Goal: Task Accomplishment & Management: Complete application form

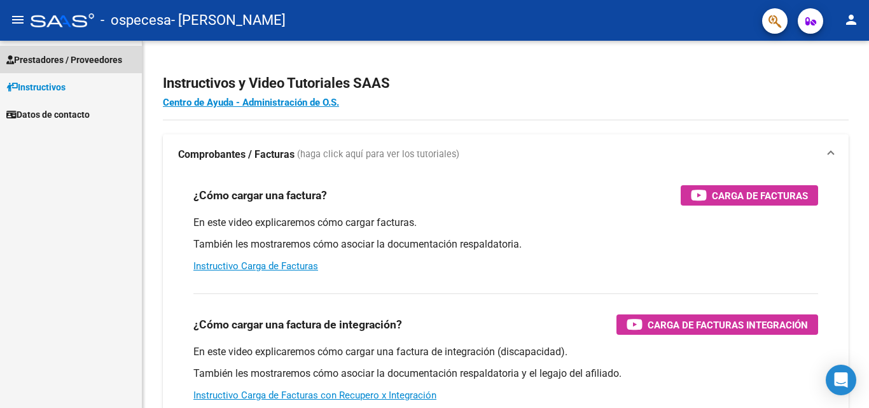
click at [66, 60] on span "Prestadores / Proveedores" at bounding box center [64, 60] width 116 height 14
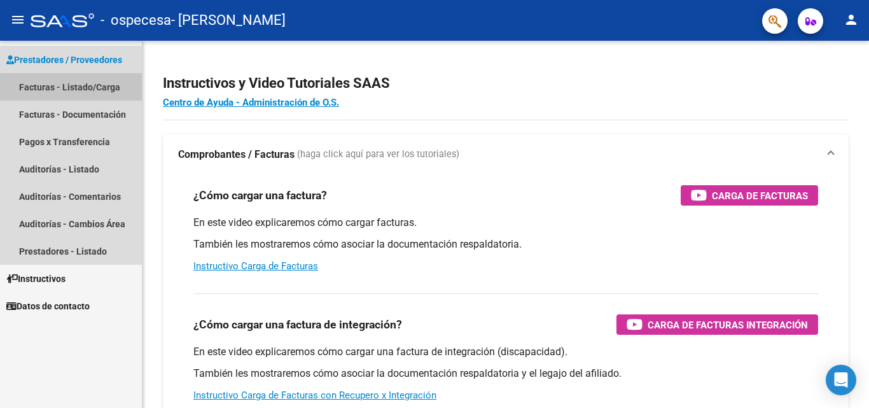
click at [60, 88] on link "Facturas - Listado/Carga" at bounding box center [71, 86] width 142 height 27
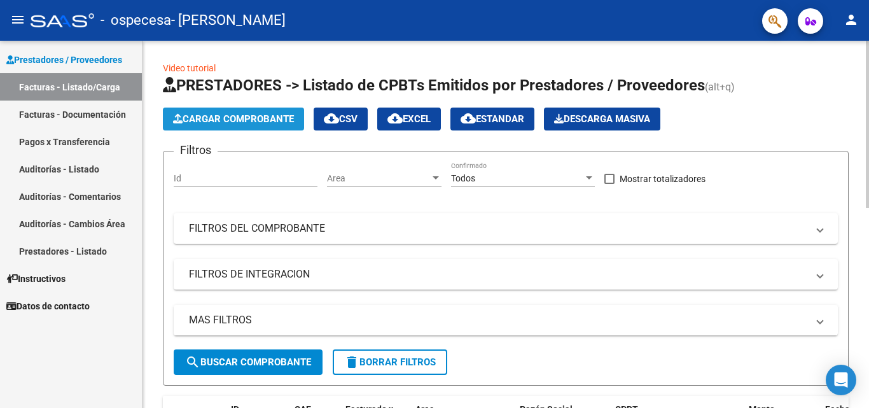
click at [240, 125] on button "Cargar Comprobante" at bounding box center [233, 119] width 141 height 23
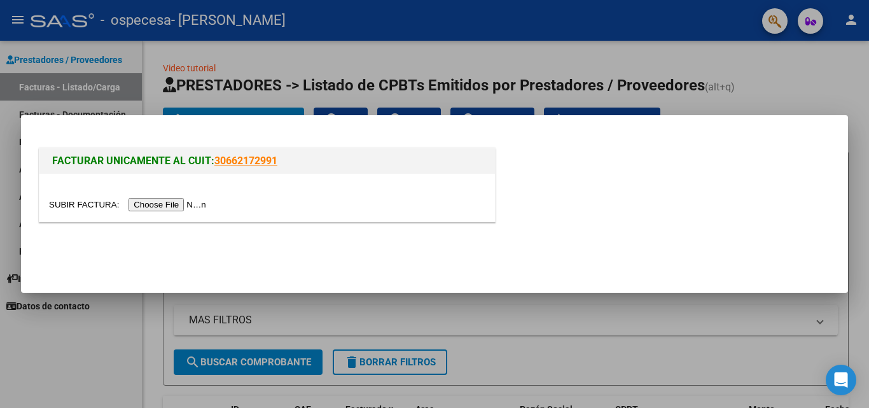
click at [204, 202] on input "file" at bounding box center [129, 204] width 161 height 13
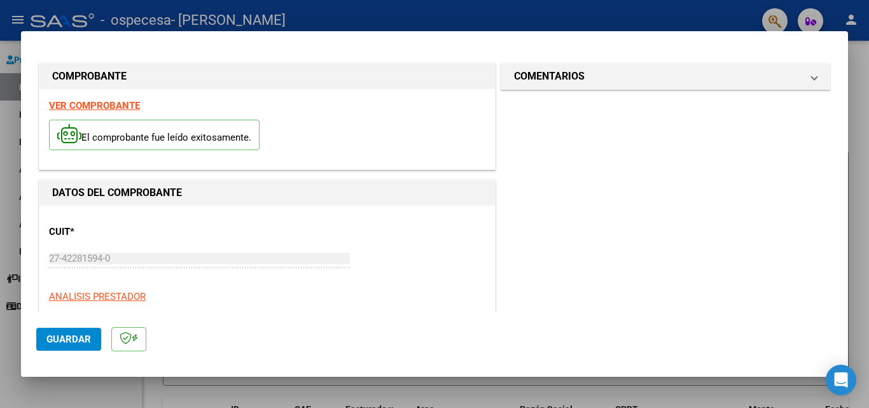
click at [299, 239] on div "CUIT * 27-42281594-0 Ingresar CUIT ANALISIS PRESTADOR" at bounding box center [267, 259] width 437 height 88
click at [62, 342] on span "Guardar" at bounding box center [68, 338] width 45 height 11
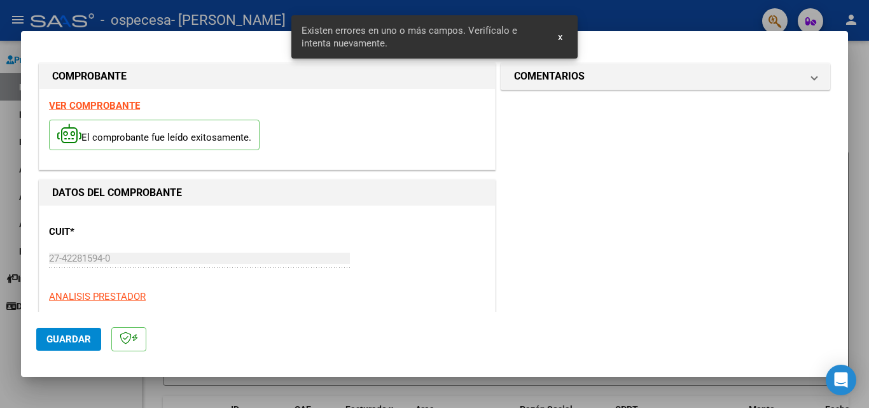
scroll to position [287, 0]
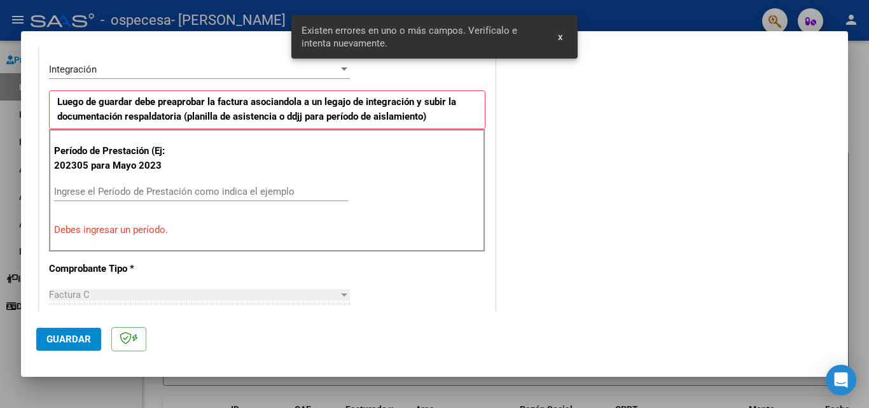
click at [237, 186] on input "Ingrese el Período de Prestación como indica el ejemplo" at bounding box center [201, 191] width 294 height 11
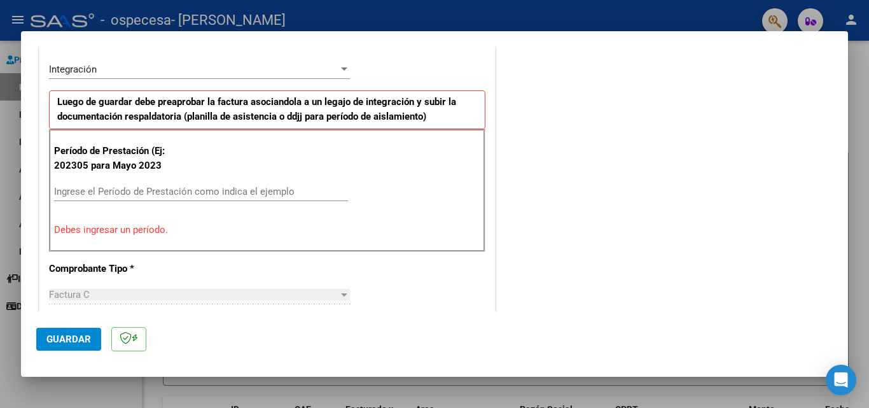
click at [176, 183] on div "Ingrese el Período de Prestación como indica el ejemplo" at bounding box center [201, 191] width 294 height 19
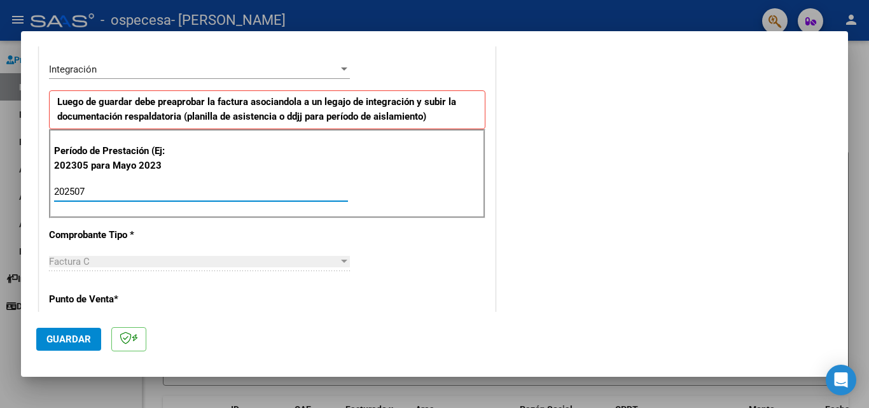
type input "202507"
click at [211, 228] on div "CUIT * 27-42281594-0 Ingresar CUIT ANALISIS PRESTADOR Area destinado * Integrac…" at bounding box center [267, 386] width 456 height 934
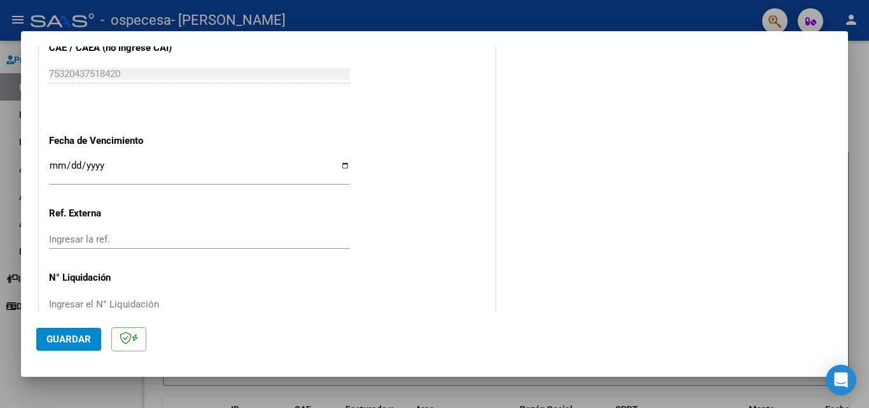
scroll to position [831, 0]
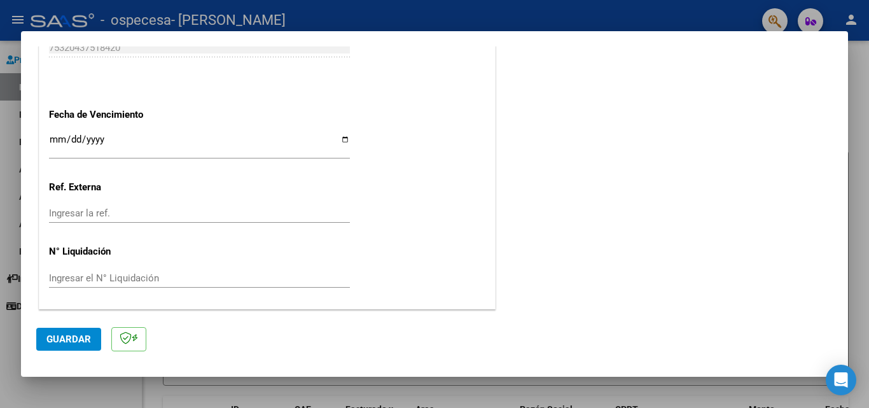
click at [299, 209] on div "Ingresar la ref." at bounding box center [199, 213] width 301 height 19
click at [299, 209] on input "Ingresar la ref." at bounding box center [199, 212] width 301 height 11
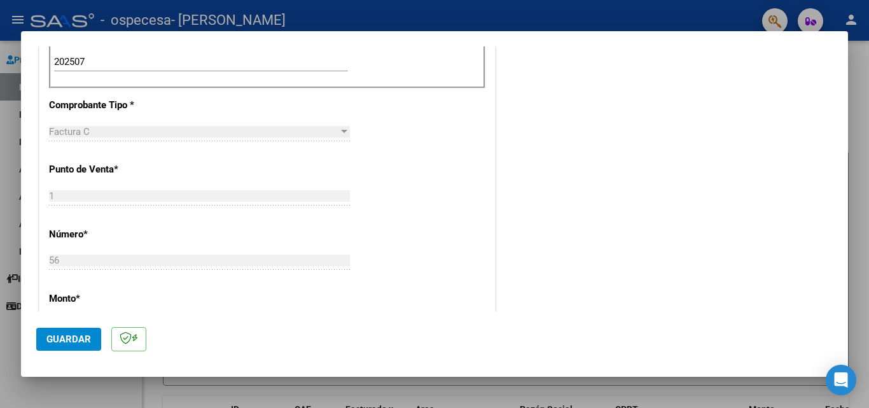
scroll to position [201, 0]
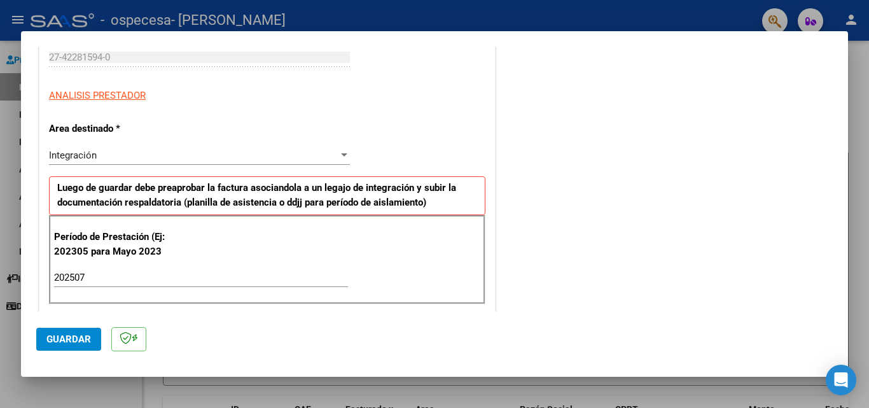
click at [314, 153] on div "Integración" at bounding box center [194, 155] width 290 height 11
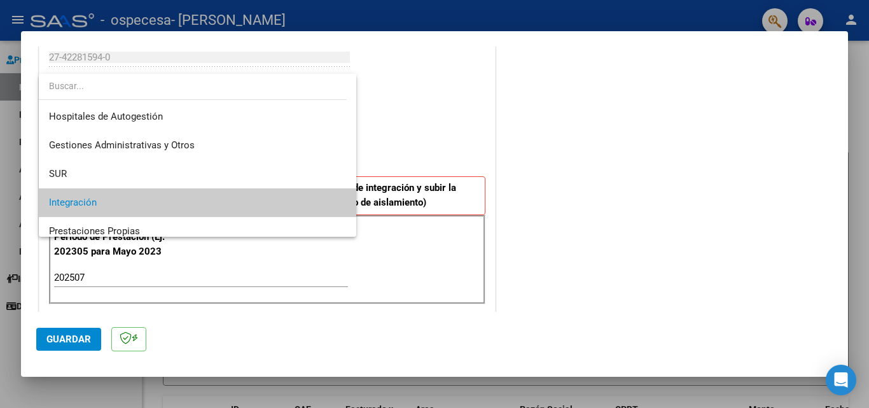
scroll to position [48, 0]
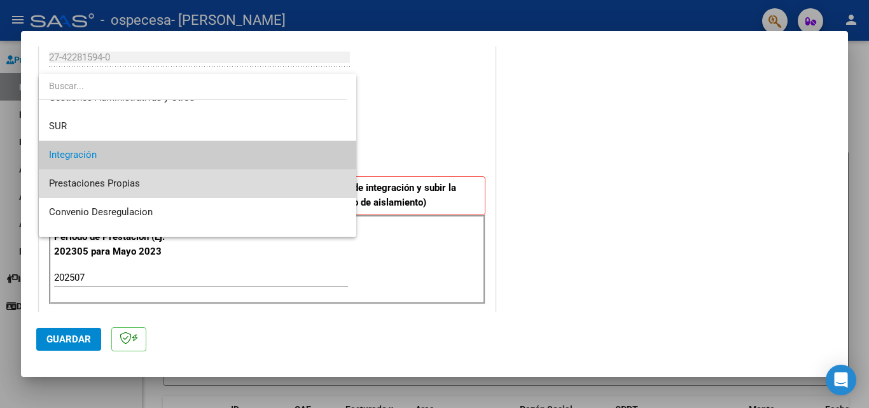
click at [292, 179] on span "Prestaciones Propias" at bounding box center [197, 183] width 297 height 29
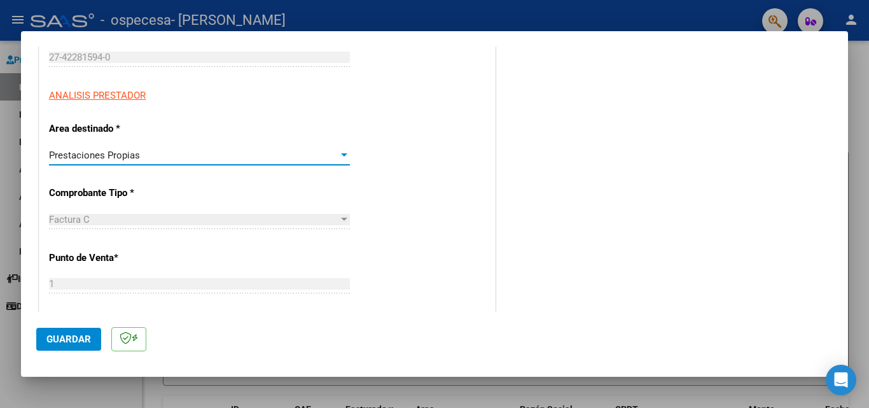
click at [419, 172] on div "CUIT * 27-42281594-0 Ingresar CUIT ANALISIS PRESTADOR Area destinado * Prestaci…" at bounding box center [267, 407] width 456 height 806
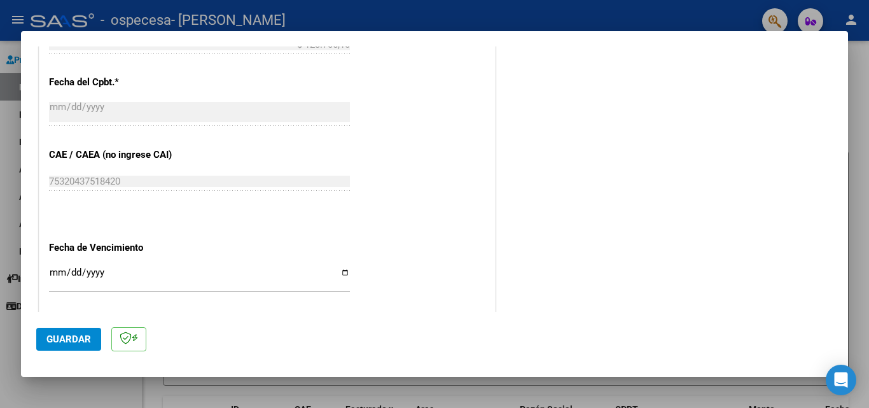
scroll to position [694, 0]
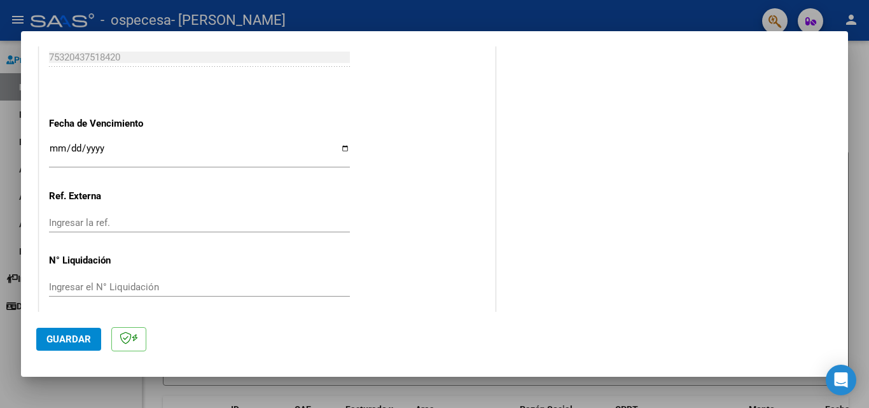
click at [83, 329] on button "Guardar" at bounding box center [68, 339] width 65 height 23
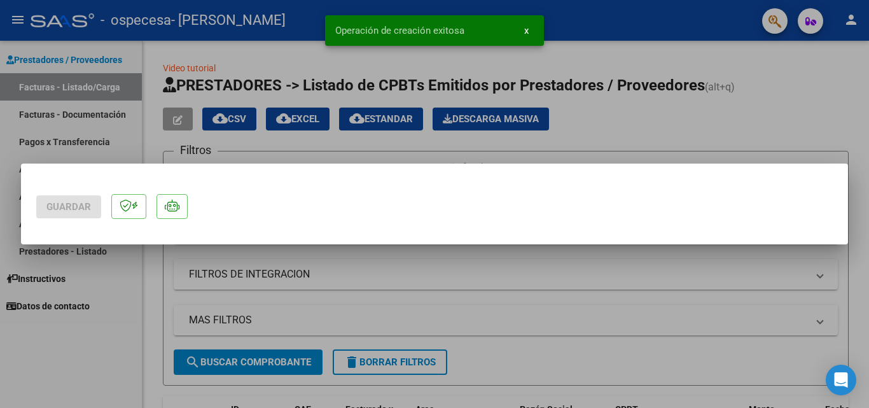
scroll to position [0, 0]
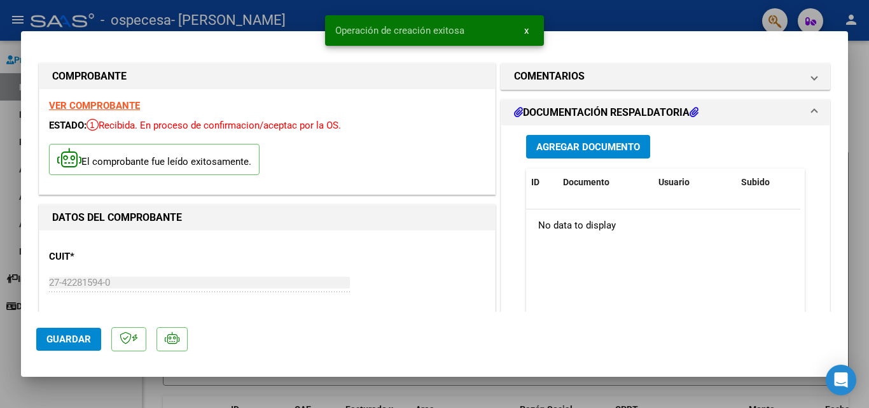
click at [631, 150] on span "Agregar Documento" at bounding box center [589, 146] width 104 height 11
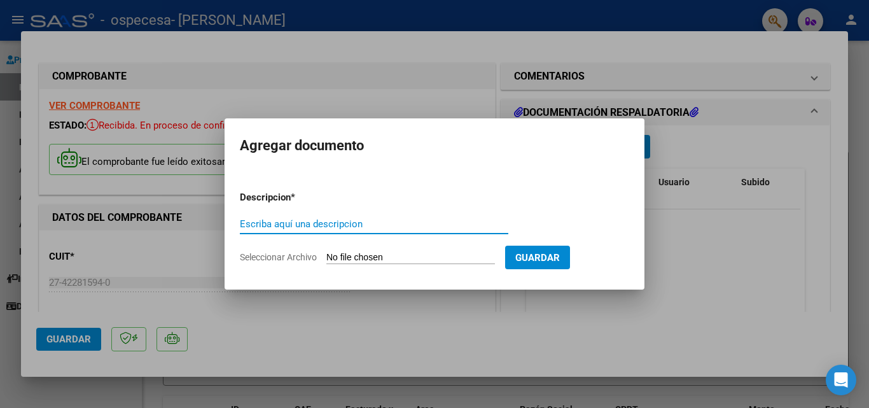
click at [388, 222] on input "Escriba aquí una descripcion" at bounding box center [374, 223] width 269 height 11
click at [344, 255] on input "Seleccionar Archivo" at bounding box center [410, 258] width 169 height 12
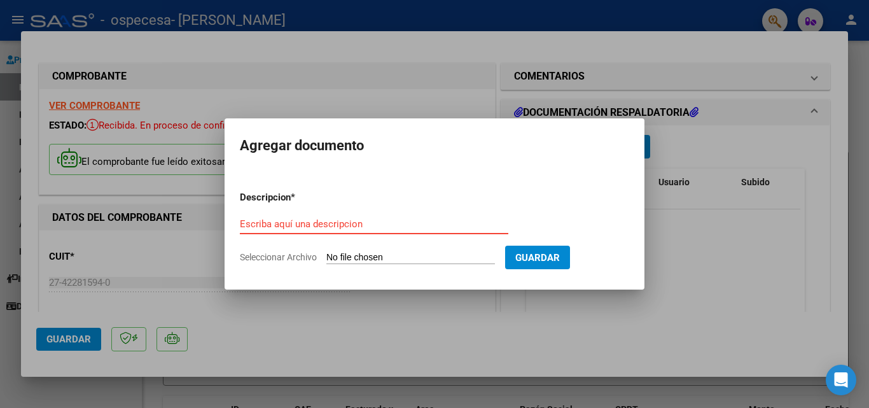
click at [353, 219] on input "Escriba aquí una descripcion" at bounding box center [374, 223] width 269 height 11
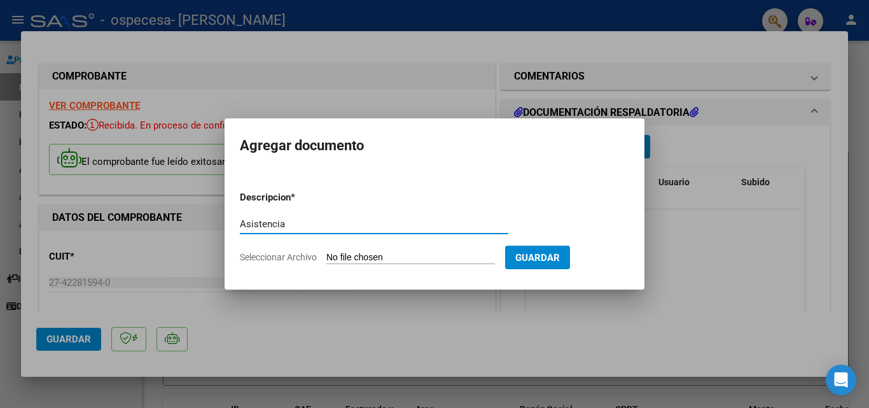
type input "Asistencia"
click at [397, 87] on div at bounding box center [434, 204] width 869 height 408
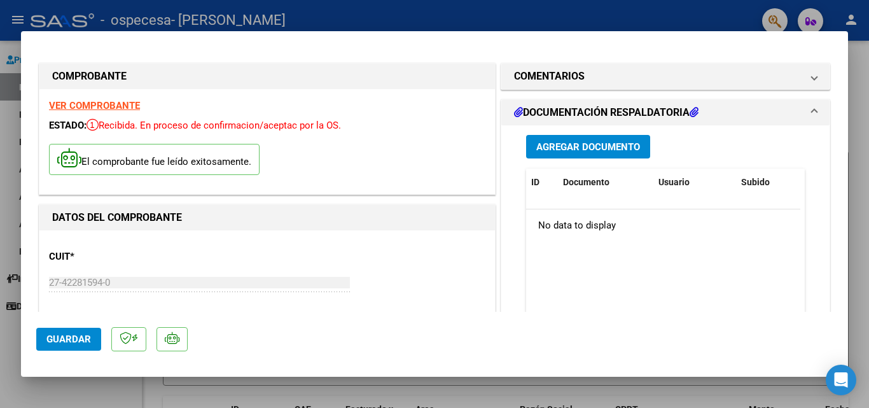
click at [430, 247] on div "CUIT * 27-42281594-0 Ingresar CUIT ANALISIS PRESTADOR [PERSON_NAME] [PERSON_NAM…" at bounding box center [267, 296] width 437 height 112
click at [627, 148] on span "Agregar Documento" at bounding box center [589, 146] width 104 height 11
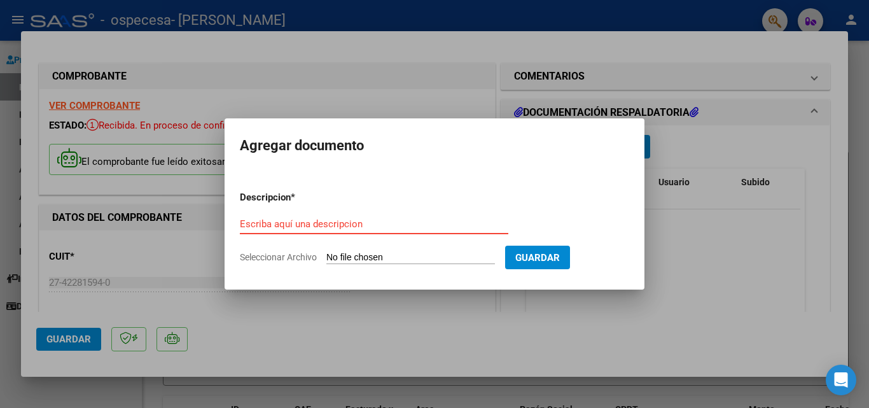
click at [406, 222] on input "Escriba aquí una descripcion" at bounding box center [374, 223] width 269 height 11
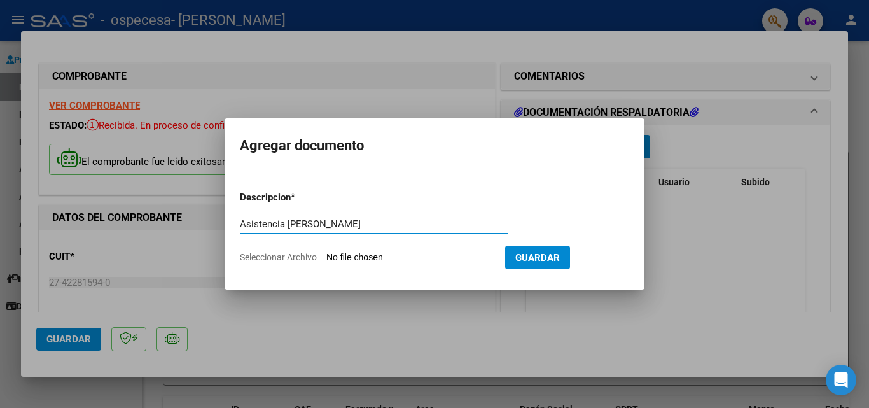
type input "Asistencia [PERSON_NAME]"
click at [414, 258] on input "Seleccionar Archivo" at bounding box center [410, 258] width 169 height 12
click at [399, 256] on input "Seleccionar Archivo" at bounding box center [410, 258] width 169 height 12
type input "C:\fakepath\WhatsApp Image [DATE] 21.54.17.jpeg"
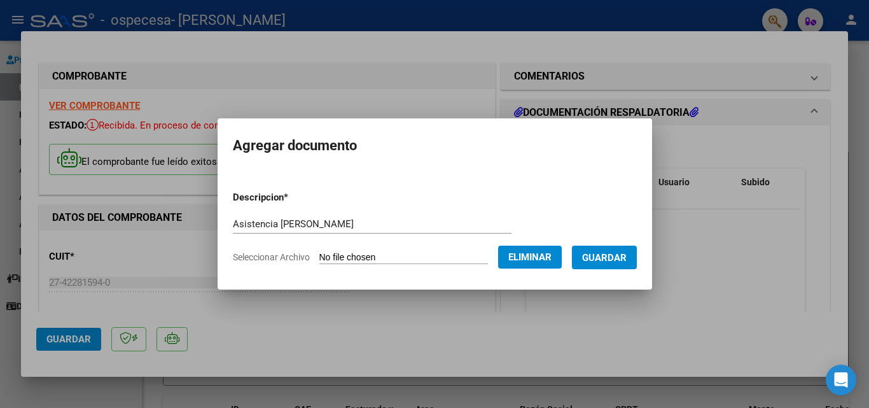
click at [450, 250] on form "Descripcion * Asistencia [PERSON_NAME] aquí una descripcion Seleccionar Archivo…" at bounding box center [435, 227] width 404 height 93
click at [608, 263] on button "Guardar" at bounding box center [604, 258] width 65 height 24
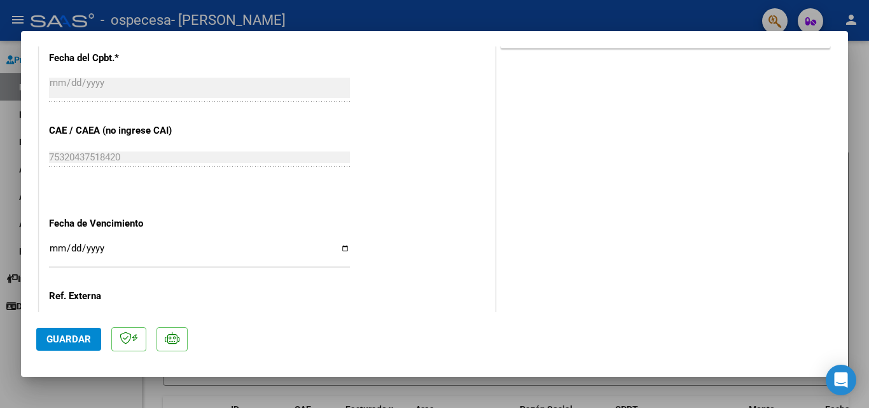
scroll to position [664, 0]
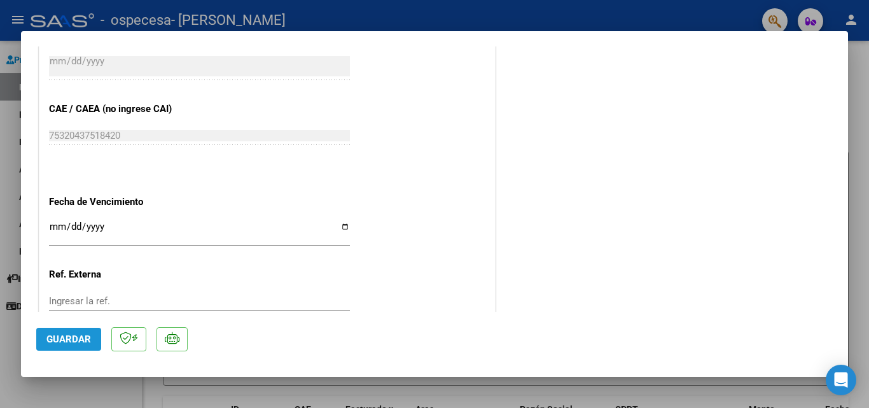
click at [71, 344] on span "Guardar" at bounding box center [68, 338] width 45 height 11
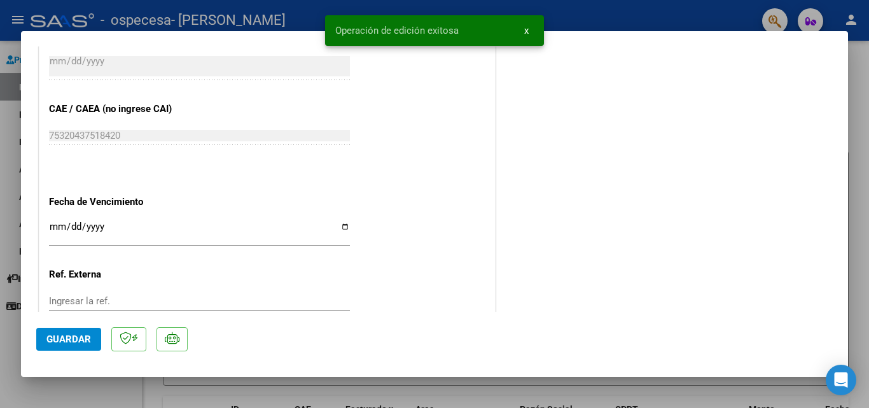
click at [656, 12] on div at bounding box center [434, 204] width 869 height 408
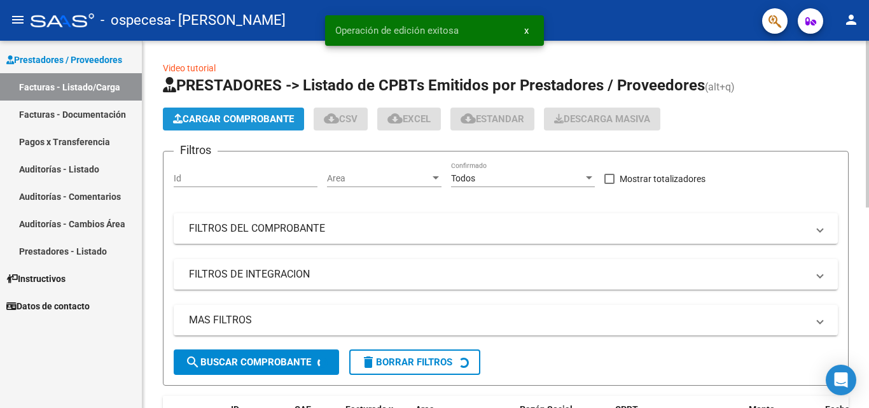
click at [290, 122] on span "Cargar Comprobante" at bounding box center [233, 118] width 121 height 11
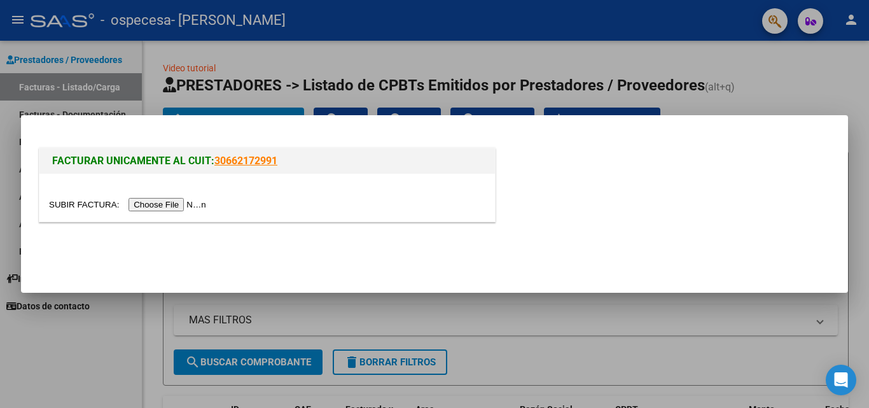
click at [202, 204] on input "file" at bounding box center [129, 204] width 161 height 13
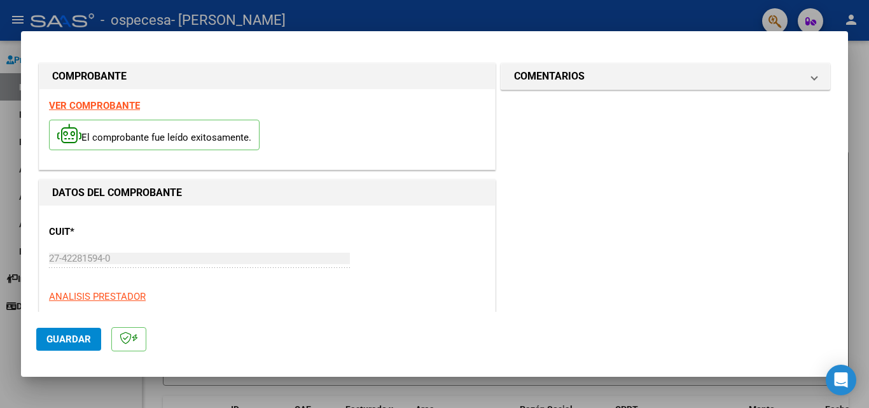
click at [383, 237] on div "CUIT * 27-42281594-0 Ingresar CUIT ANALISIS PRESTADOR" at bounding box center [267, 259] width 437 height 88
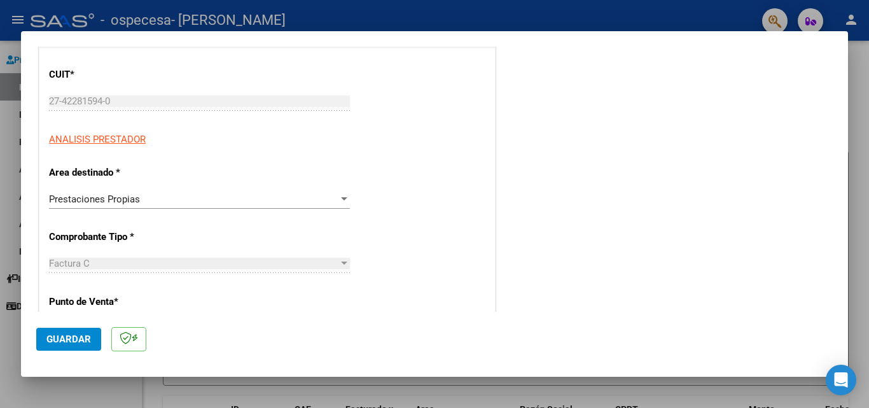
scroll to position [0, 0]
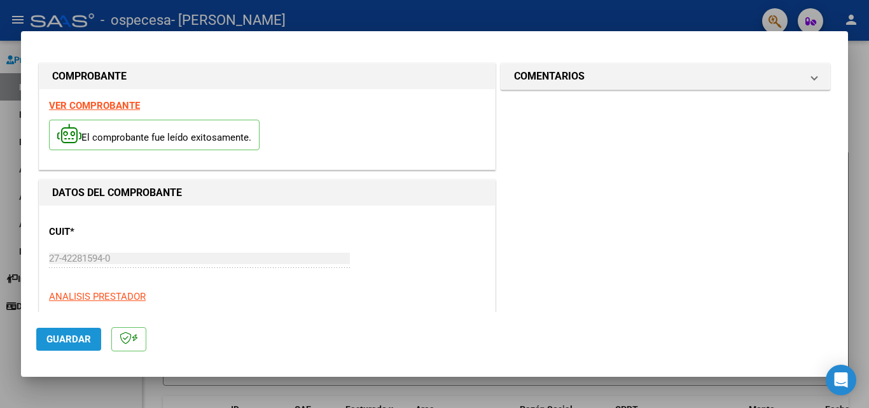
click at [67, 345] on button "Guardar" at bounding box center [68, 339] width 65 height 23
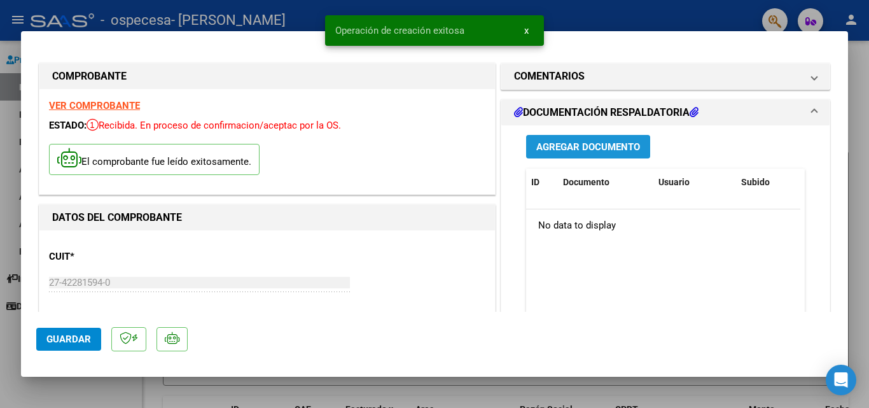
click at [585, 144] on span "Agregar Documento" at bounding box center [589, 146] width 104 height 11
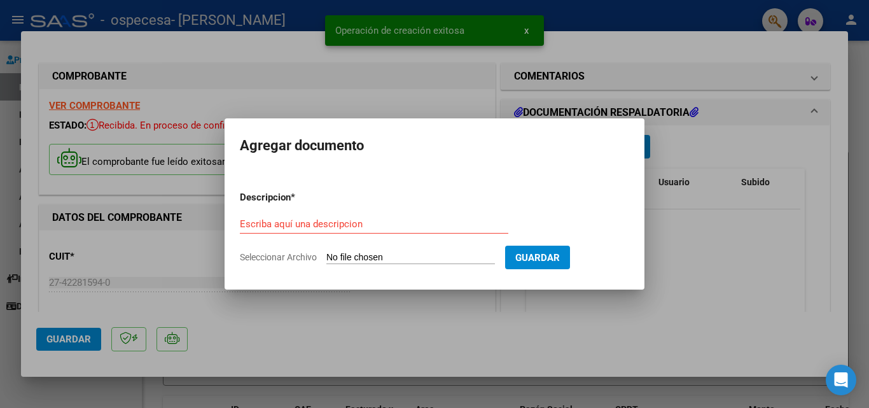
click at [412, 262] on input "Seleccionar Archivo" at bounding box center [410, 258] width 169 height 12
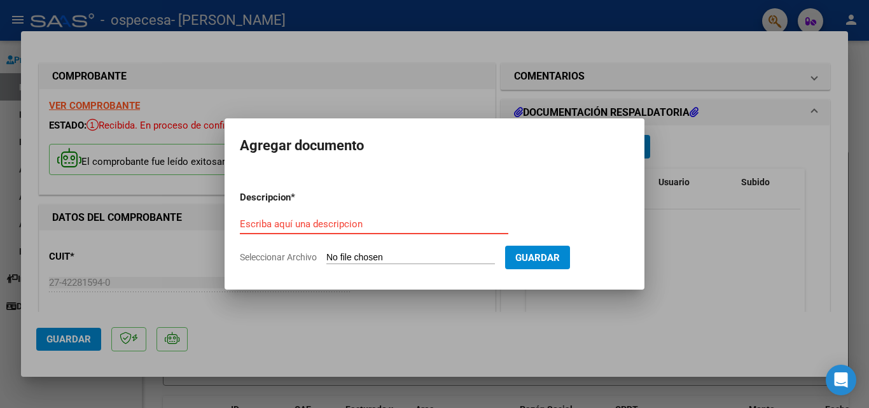
click at [359, 225] on input "Escriba aquí una descripcion" at bounding box center [374, 223] width 269 height 11
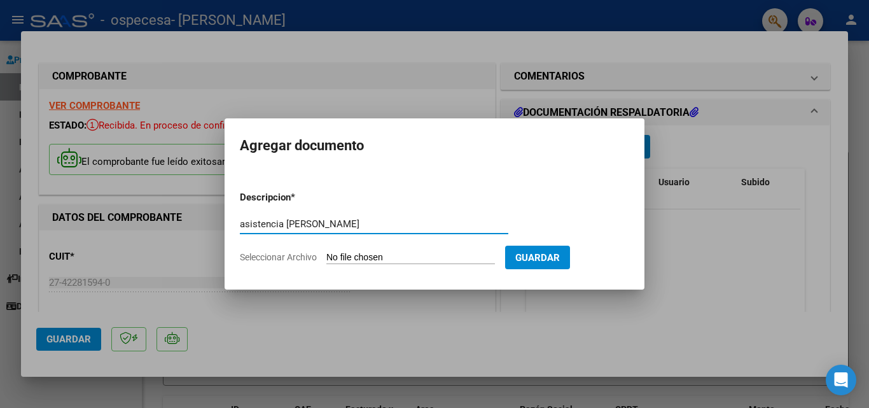
type input "asistencia [PERSON_NAME]"
click at [382, 262] on input "Seleccionar Archivo" at bounding box center [410, 258] width 169 height 12
type input "C:\fakepath\WhatsApp Image [DATE] 21.54.39.jpeg"
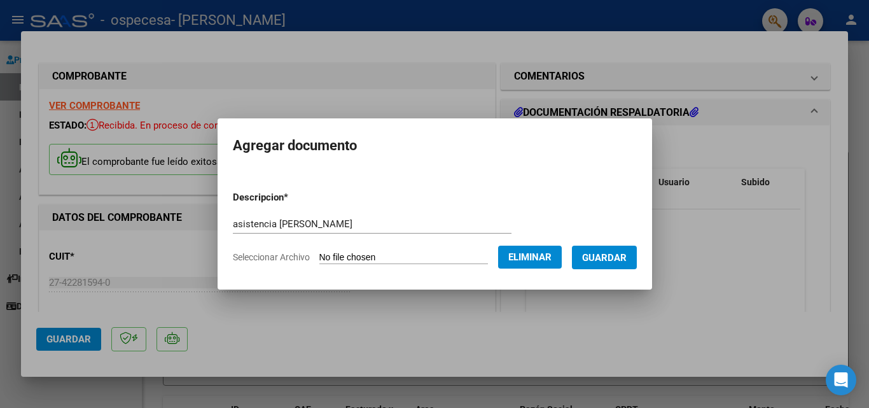
click at [611, 251] on span "Guardar" at bounding box center [604, 256] width 45 height 11
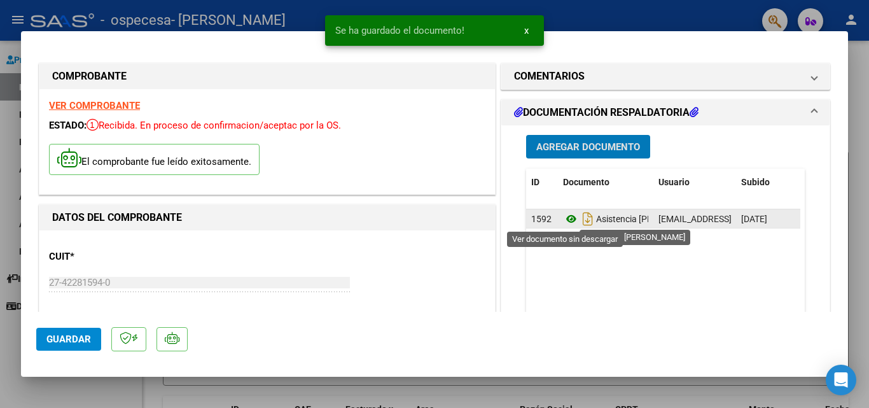
click at [566, 216] on icon at bounding box center [571, 218] width 17 height 15
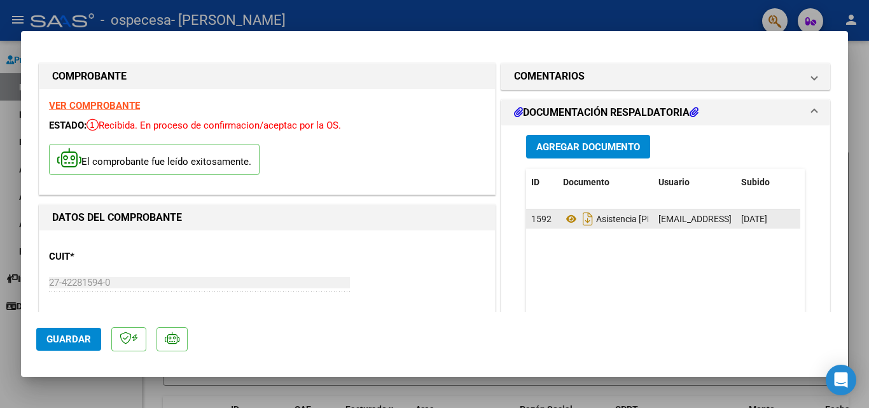
click at [629, 220] on span "Asistencia [PERSON_NAME]" at bounding box center [635, 219] width 144 height 10
click at [531, 219] on span "1592" at bounding box center [541, 219] width 20 height 10
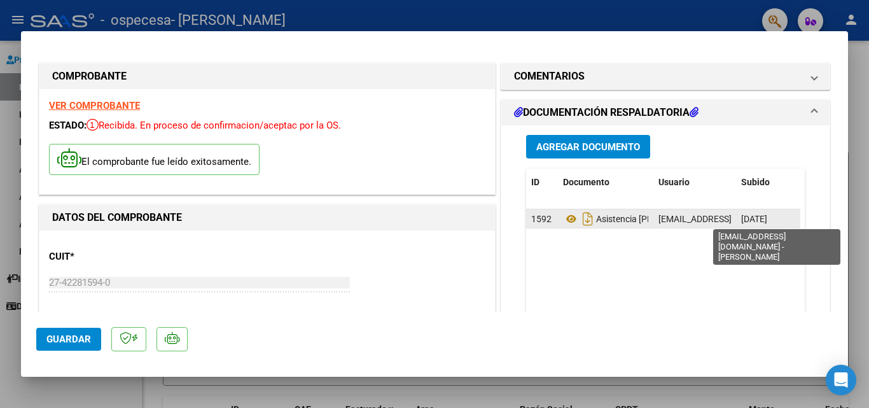
click at [673, 220] on span "[EMAIL_ADDRESS][DOMAIN_NAME] - [PERSON_NAME]" at bounding box center [767, 219] width 216 height 10
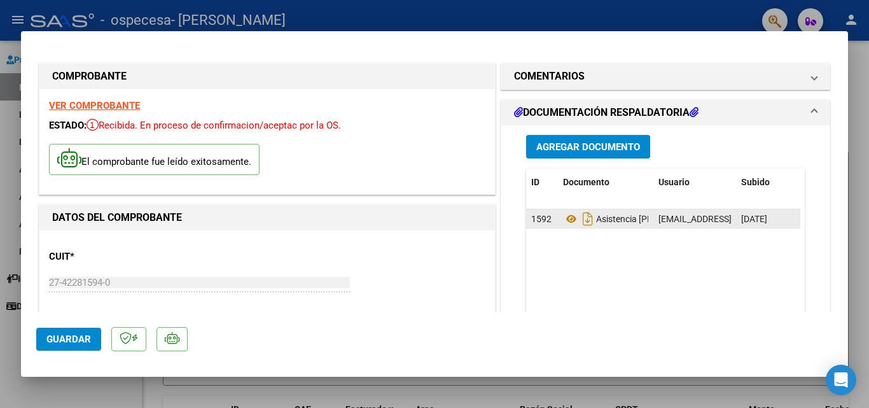
click at [771, 227] on datatable-body-cell "[DATE]" at bounding box center [768, 218] width 64 height 18
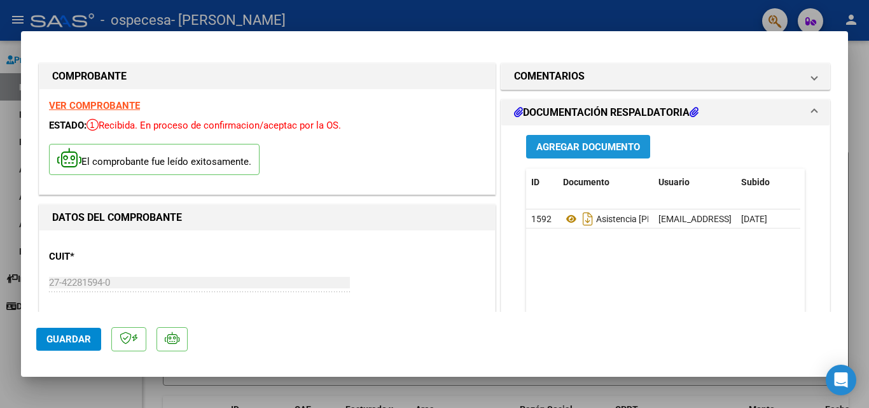
click at [619, 149] on span "Agregar Documento" at bounding box center [589, 146] width 104 height 11
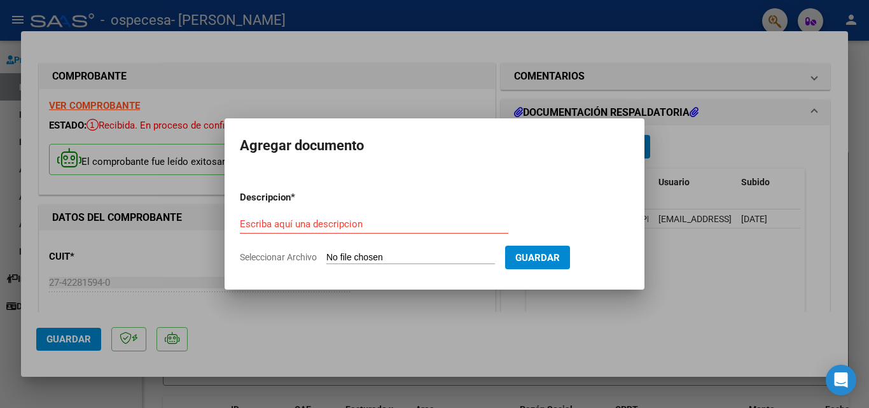
click at [680, 198] on div at bounding box center [434, 204] width 869 height 408
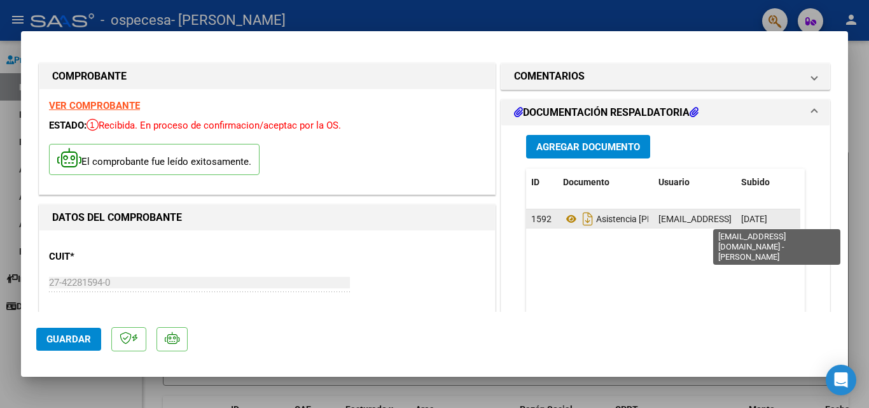
click at [689, 223] on span "[EMAIL_ADDRESS][DOMAIN_NAME] - [PERSON_NAME]" at bounding box center [767, 219] width 216 height 10
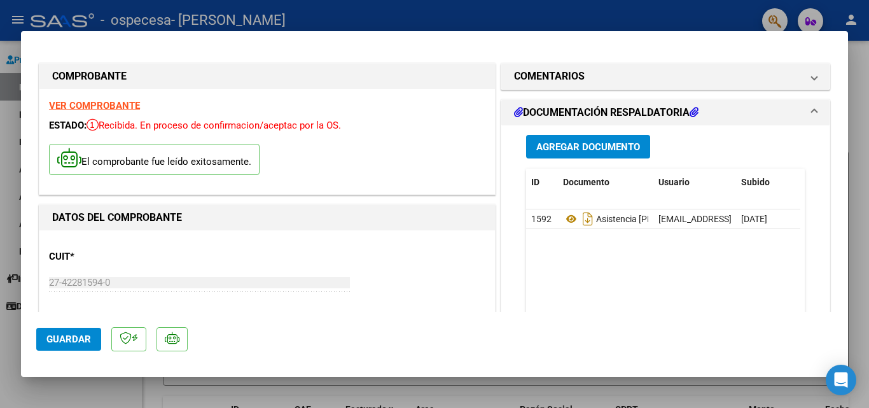
drag, startPoint x: 541, startPoint y: 220, endPoint x: 775, endPoint y: 207, distance: 233.9
click at [541, 220] on span "1592" at bounding box center [541, 219] width 20 height 10
click at [755, 221] on span "[DATE]" at bounding box center [754, 219] width 26 height 10
drag, startPoint x: 755, startPoint y: 221, endPoint x: 644, endPoint y: 224, distance: 110.8
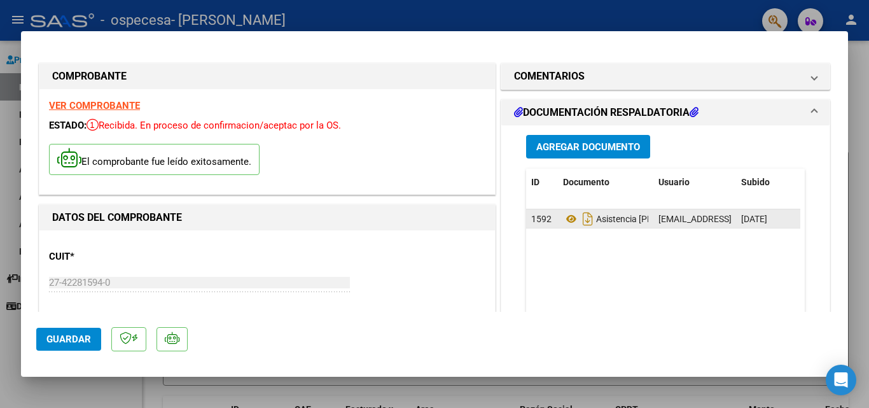
click at [642, 225] on div "1592 Asistencia [PERSON_NAME] [EMAIL_ADDRESS][DOMAIN_NAME] - [PERSON_NAME] [DAT…" at bounding box center [694, 218] width 337 height 19
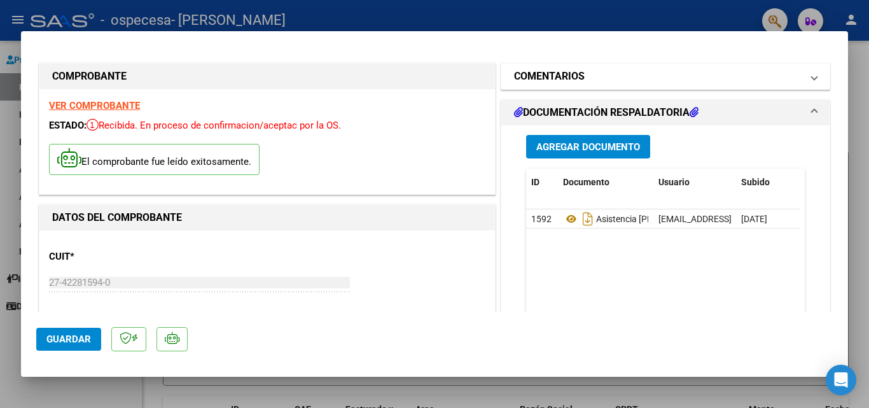
click at [812, 77] on span at bounding box center [814, 76] width 5 height 15
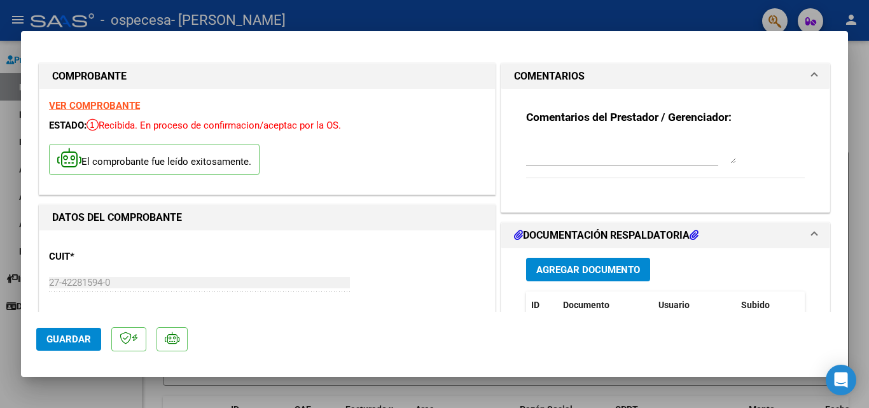
click at [812, 77] on span at bounding box center [814, 76] width 5 height 15
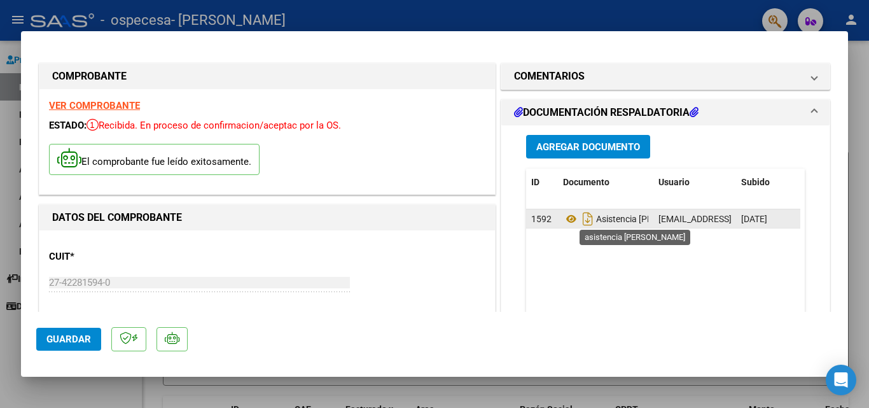
drag, startPoint x: 540, startPoint y: 221, endPoint x: 635, endPoint y: 222, distance: 94.2
click at [635, 222] on div "1592 Asistencia [PERSON_NAME] [EMAIL_ADDRESS][DOMAIN_NAME] - [PERSON_NAME] [DAT…" at bounding box center [694, 218] width 337 height 19
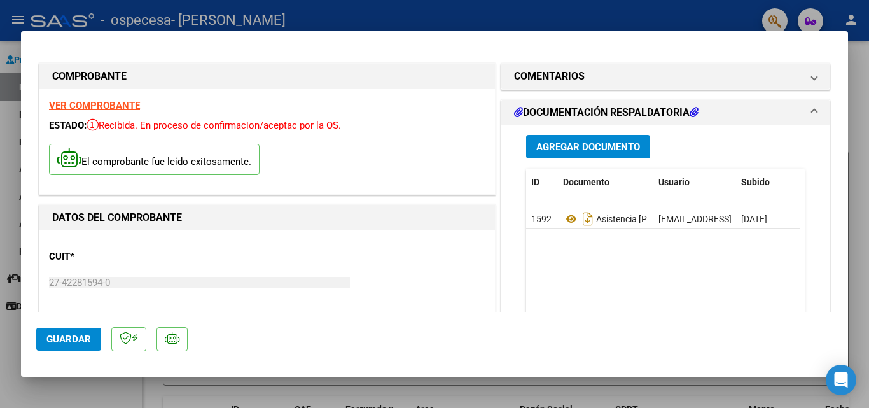
click at [797, 257] on div "Agregar Documento ID Documento Usuario Subido Acción 1592 Asistencia [PERSON_NA…" at bounding box center [666, 252] width 298 height 254
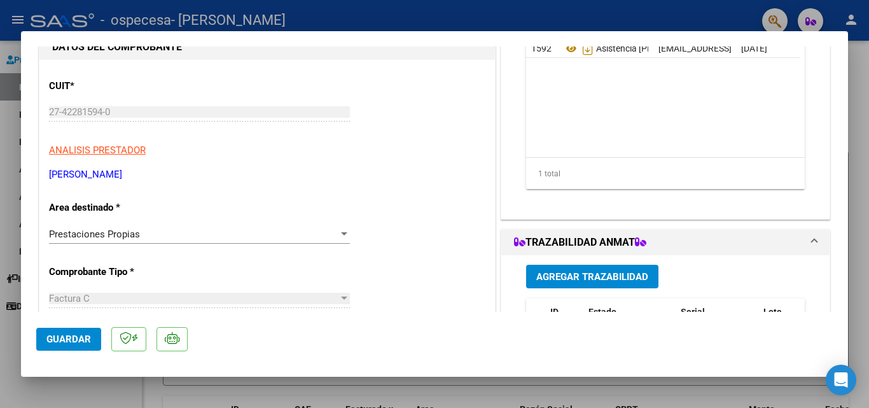
scroll to position [0, 63]
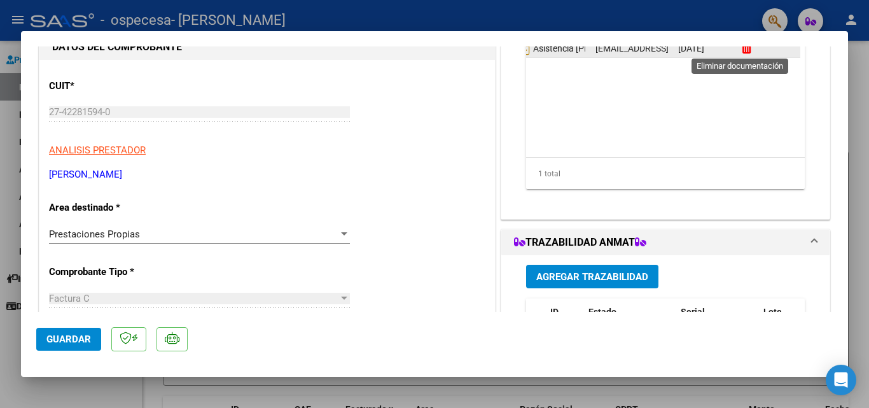
click at [742, 51] on icon at bounding box center [747, 48] width 10 height 12
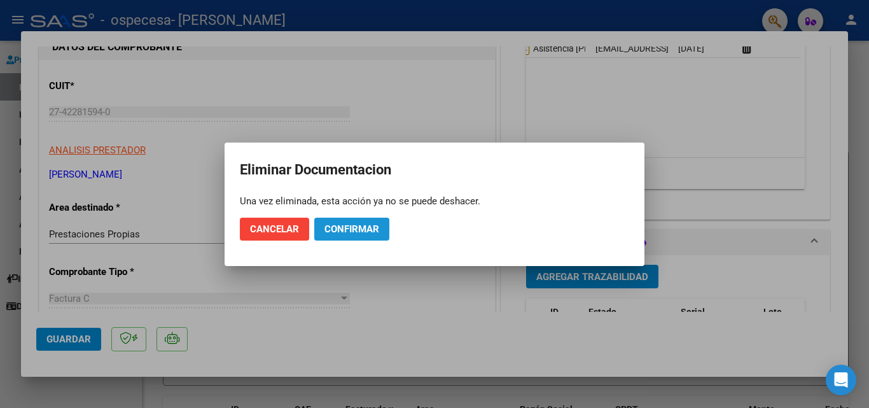
click at [347, 227] on span "Confirmar" at bounding box center [352, 228] width 55 height 11
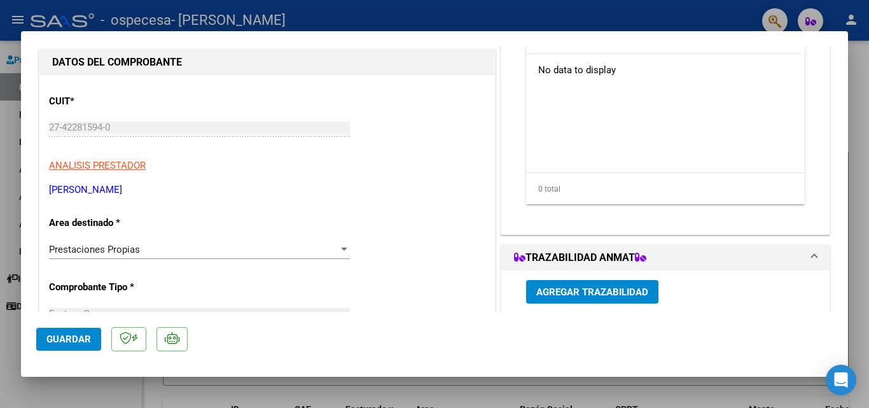
scroll to position [0, 0]
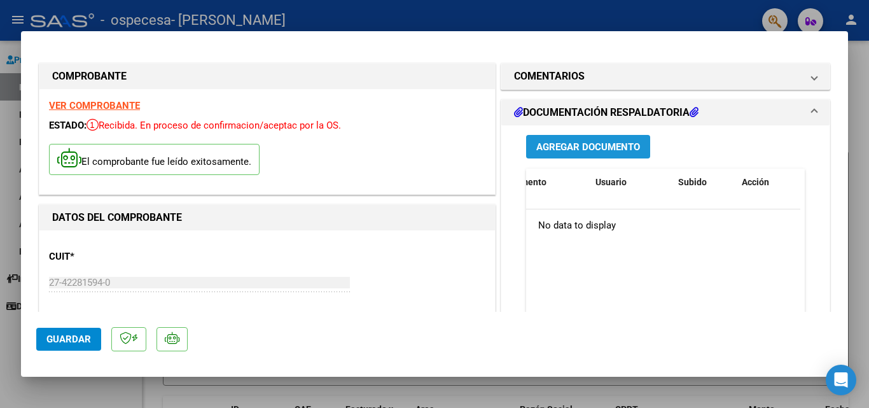
click at [602, 147] on span "Agregar Documento" at bounding box center [589, 146] width 104 height 11
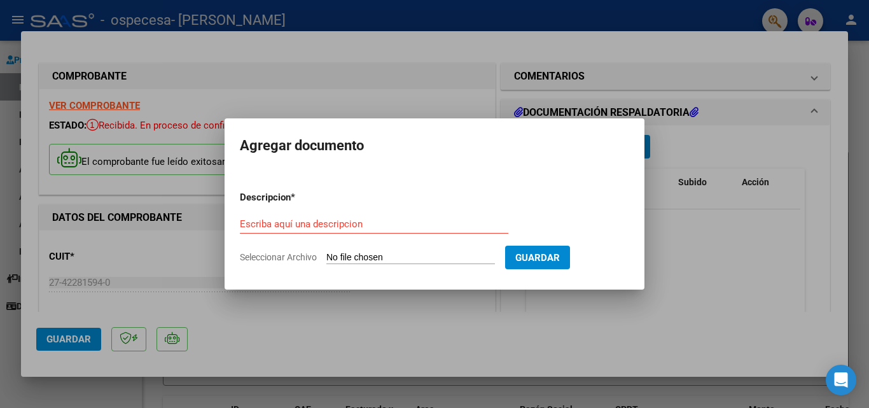
click at [368, 254] on input "Seleccionar Archivo" at bounding box center [410, 258] width 169 height 12
type input "C:\fakepath\WhatsApp Image [DATE] 22.00.59.jpeg"
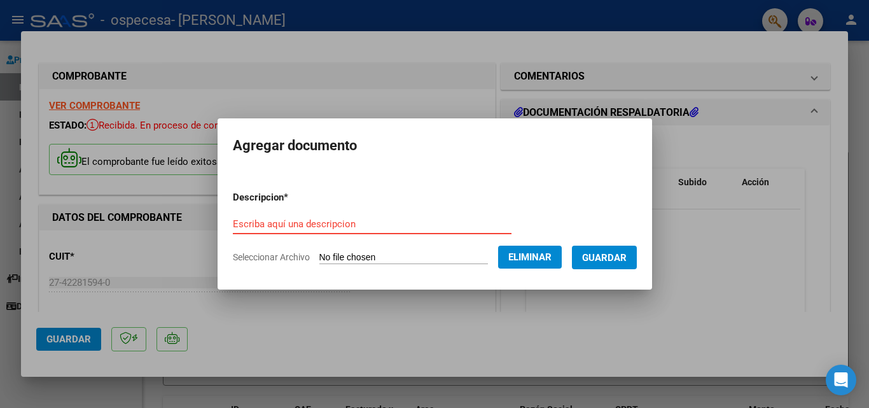
click at [340, 212] on form "Descripcion * Escriba aquí una descripcion Seleccionar Archivo Eliminar Guardar" at bounding box center [435, 227] width 404 height 93
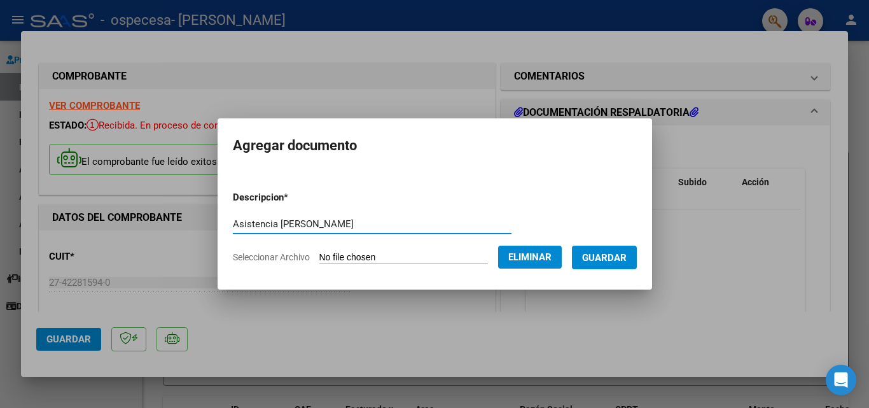
type input "Asistencia [PERSON_NAME]"
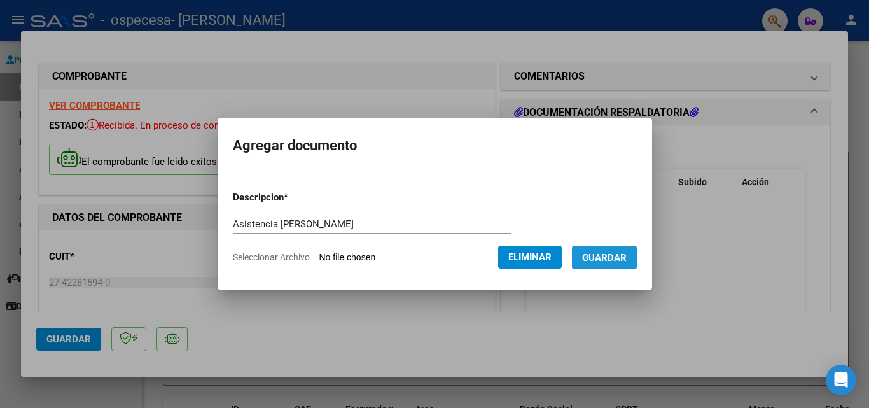
click at [609, 260] on span "Guardar" at bounding box center [604, 257] width 45 height 11
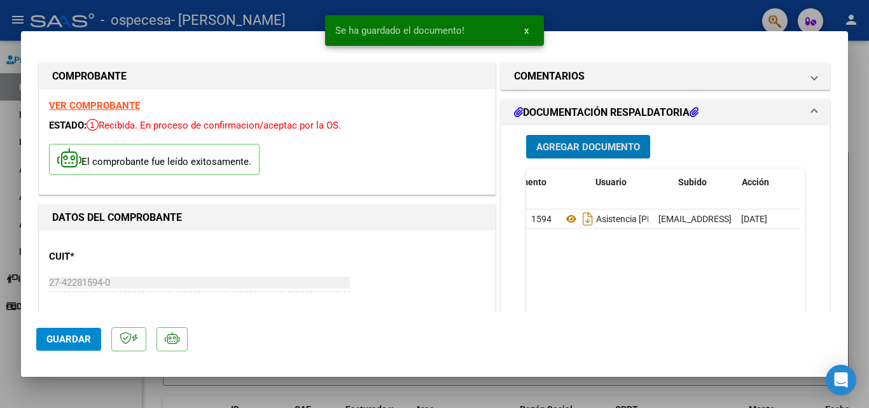
click at [85, 337] on span "Guardar" at bounding box center [68, 338] width 45 height 11
click at [708, 17] on div at bounding box center [434, 204] width 869 height 408
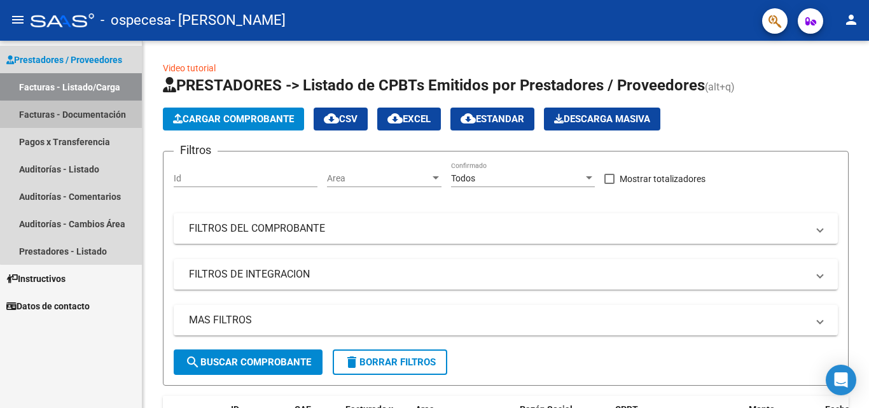
click at [98, 121] on link "Facturas - Documentación" at bounding box center [71, 114] width 142 height 27
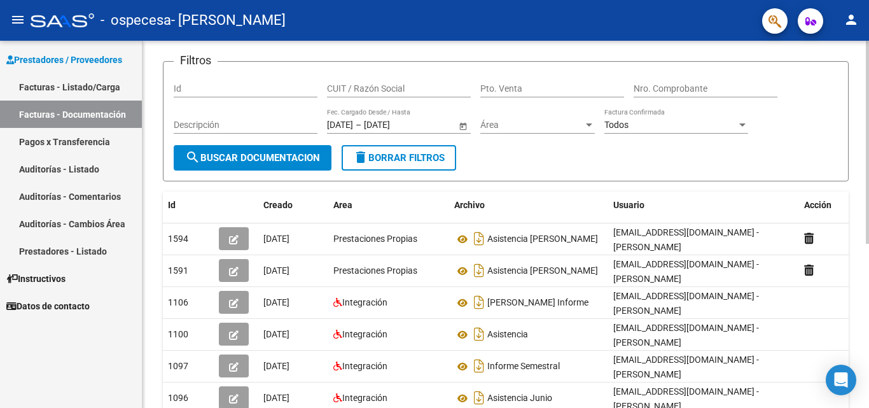
scroll to position [101, 0]
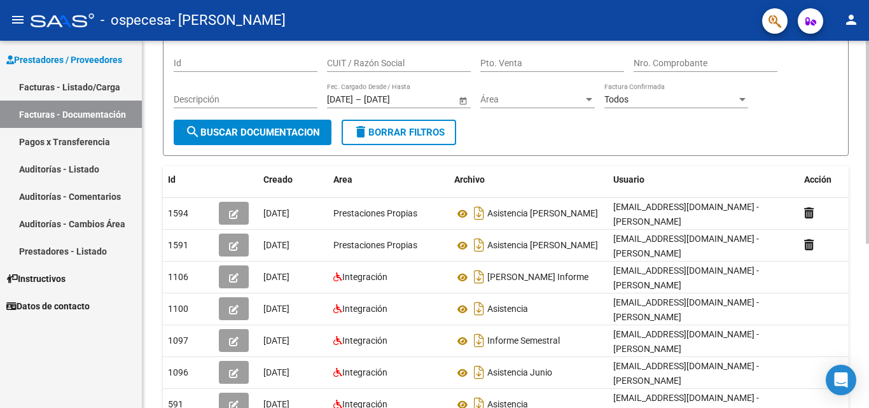
click at [869, 223] on div at bounding box center [867, 200] width 3 height 203
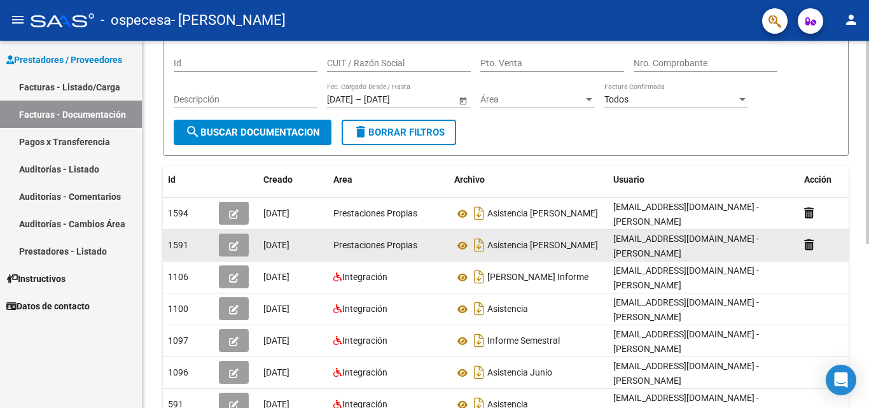
click at [238, 243] on icon "button" at bounding box center [234, 246] width 10 height 10
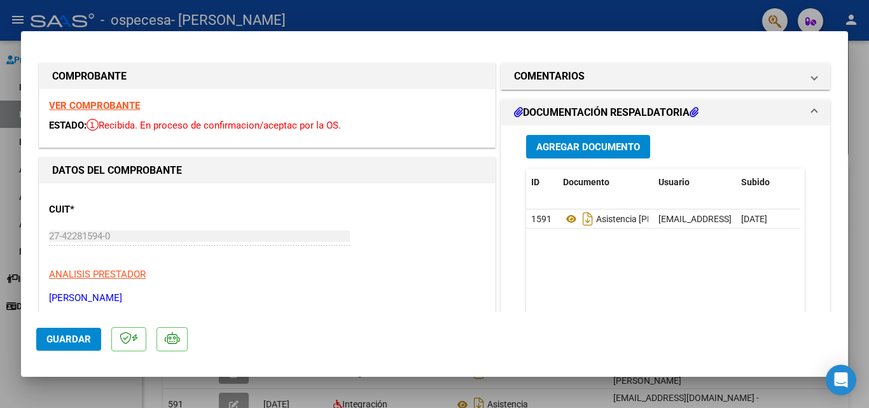
click at [596, 148] on span "Agregar Documento" at bounding box center [589, 146] width 104 height 11
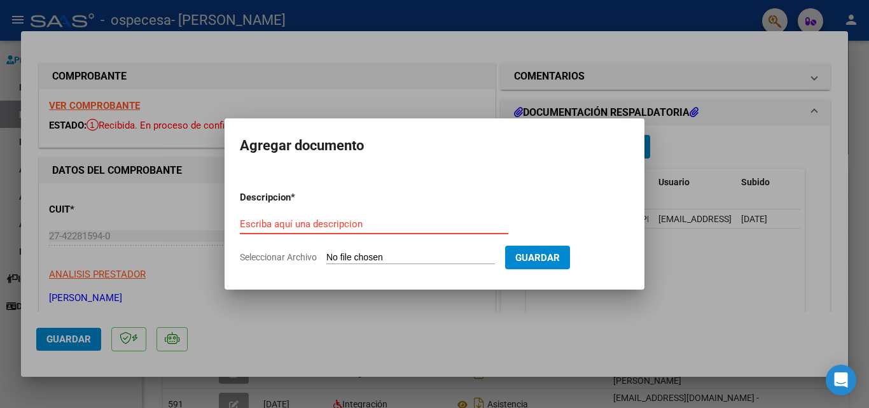
click at [397, 218] on input "Escriba aquí una descripcion" at bounding box center [374, 223] width 269 height 11
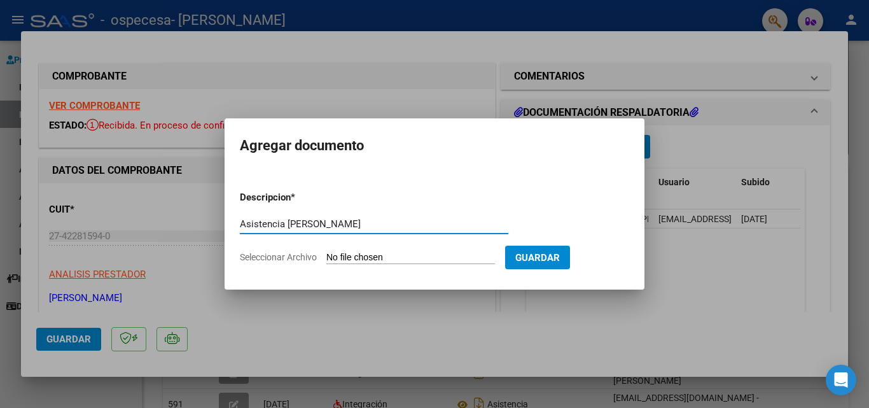
type input "Asistencia [PERSON_NAME]"
click at [403, 253] on input "Seleccionar Archivo" at bounding box center [410, 258] width 169 height 12
type input "C:\fakepath\WhatsApp Image [DATE] 22.02.25.jpeg"
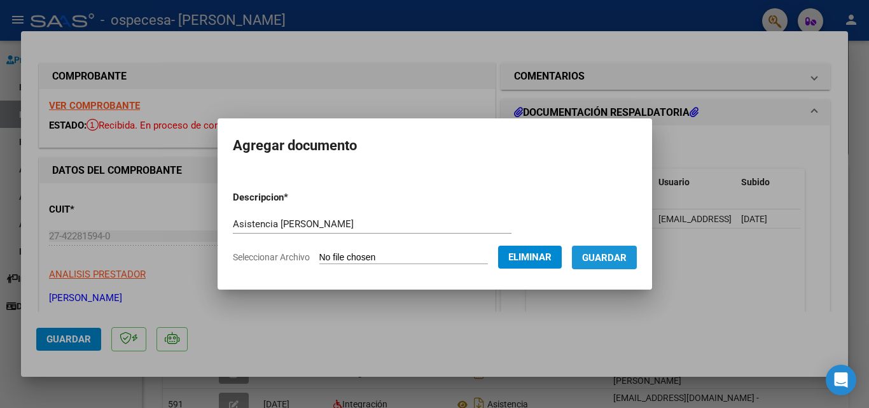
click at [617, 266] on button "Guardar" at bounding box center [604, 258] width 65 height 24
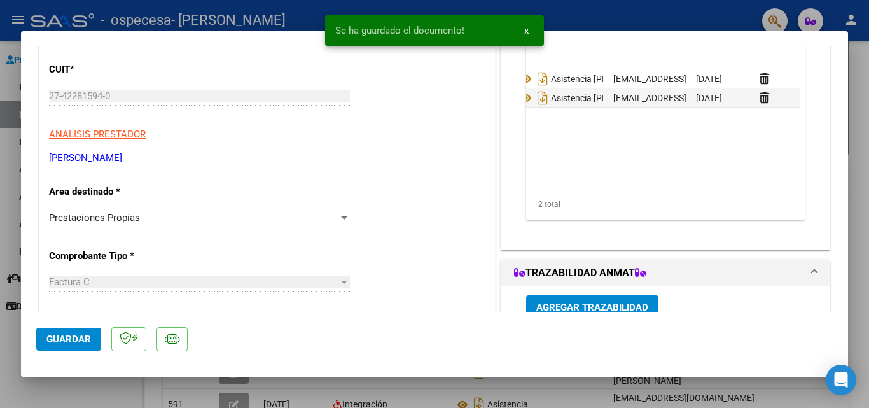
scroll to position [0, 63]
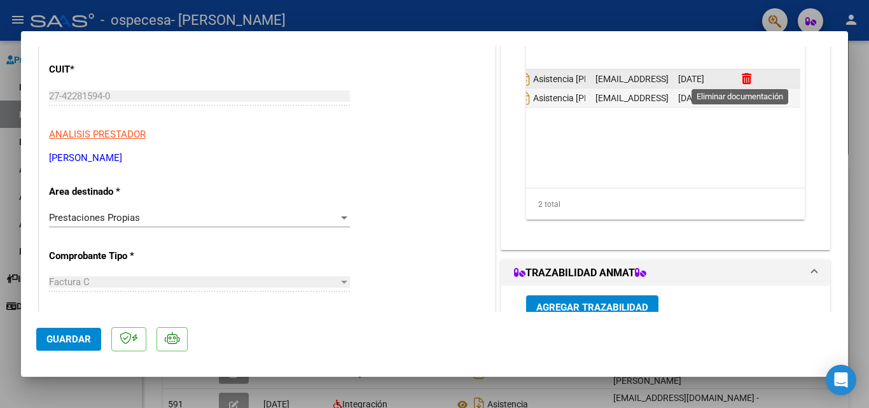
click at [742, 79] on icon at bounding box center [747, 79] width 10 height 12
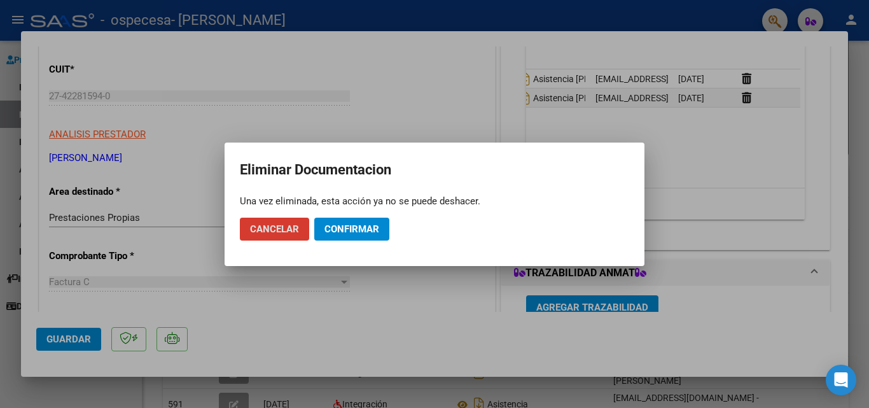
click at [344, 224] on span "Confirmar" at bounding box center [352, 228] width 55 height 11
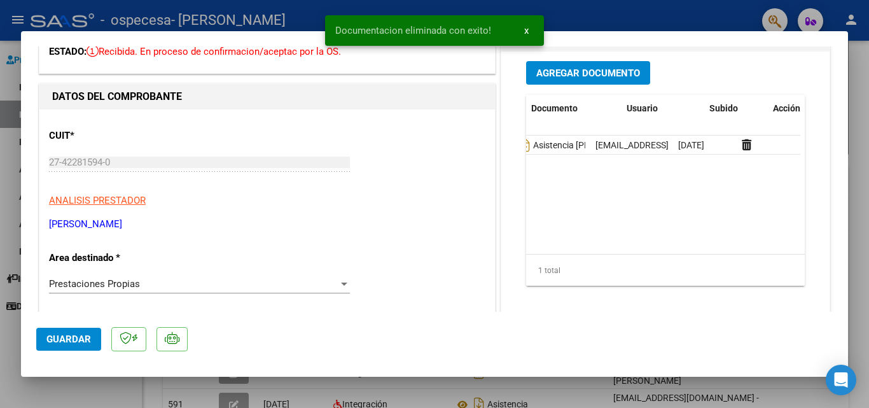
scroll to position [0, 0]
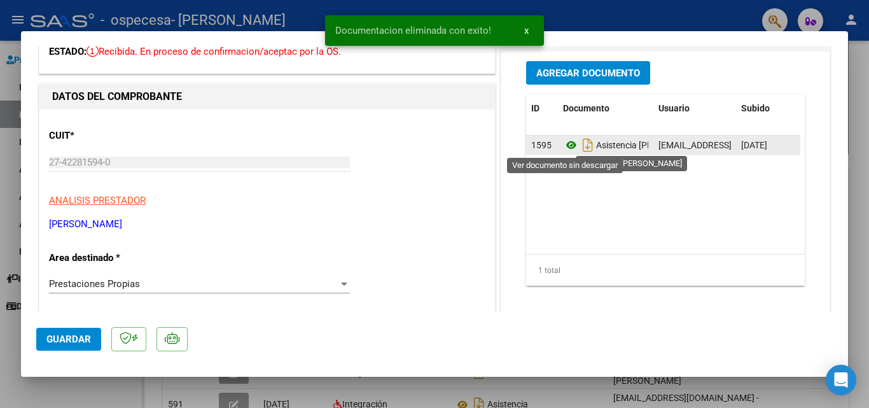
click at [566, 147] on icon at bounding box center [571, 144] width 17 height 15
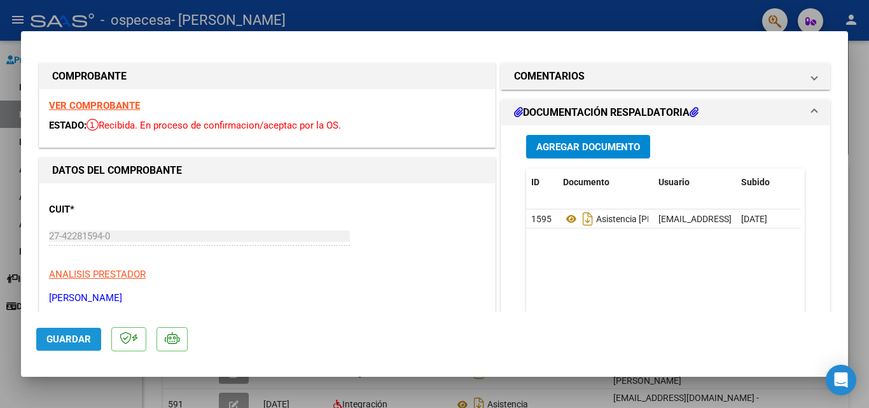
click at [62, 342] on span "Guardar" at bounding box center [68, 338] width 45 height 11
click at [478, 216] on div "CUIT * 27-42281594-0 Ingresar CUIT ANALISIS PRESTADOR [PERSON_NAME] [PERSON_NAM…" at bounding box center [267, 249] width 437 height 112
click at [591, 154] on button "Agregar Documento" at bounding box center [588, 147] width 124 height 24
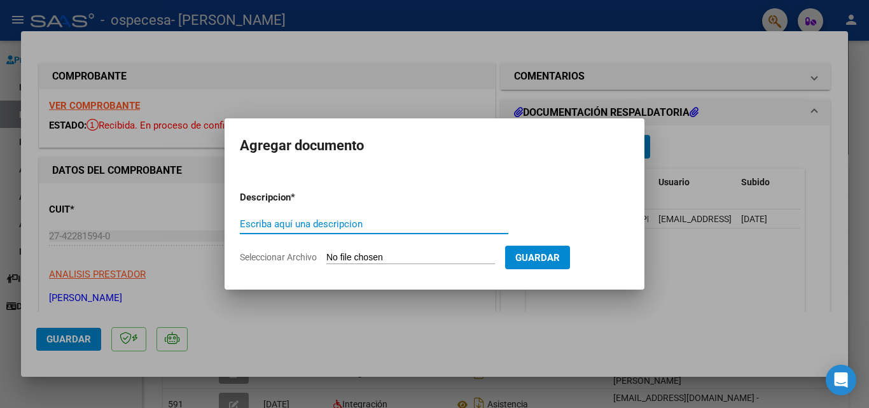
click at [412, 260] on input "Seleccionar Archivo" at bounding box center [410, 258] width 169 height 12
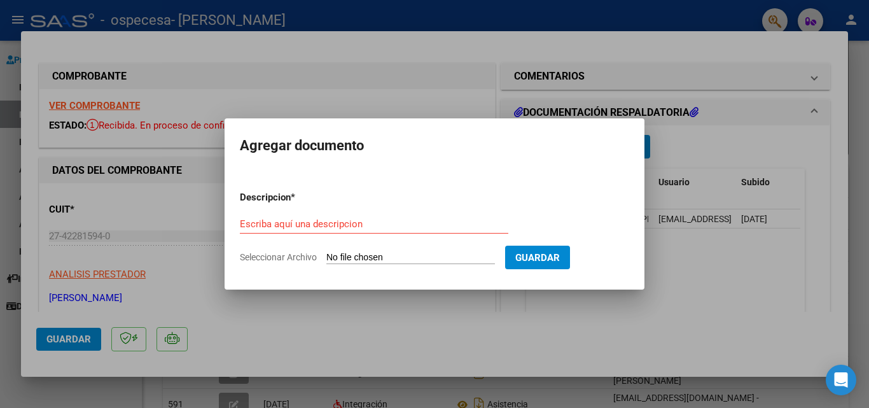
type input "C:\fakepath\WhatsApp Image [DATE] 22.00.59.jpeg"
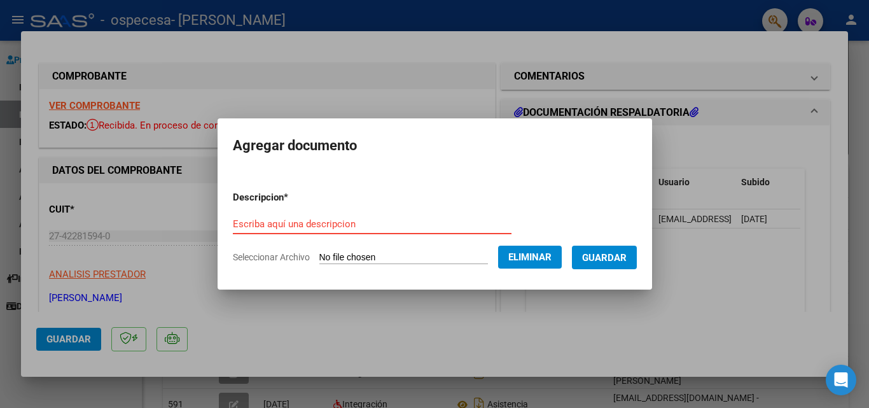
click at [470, 225] on input "Escriba aquí una descripcion" at bounding box center [372, 223] width 279 height 11
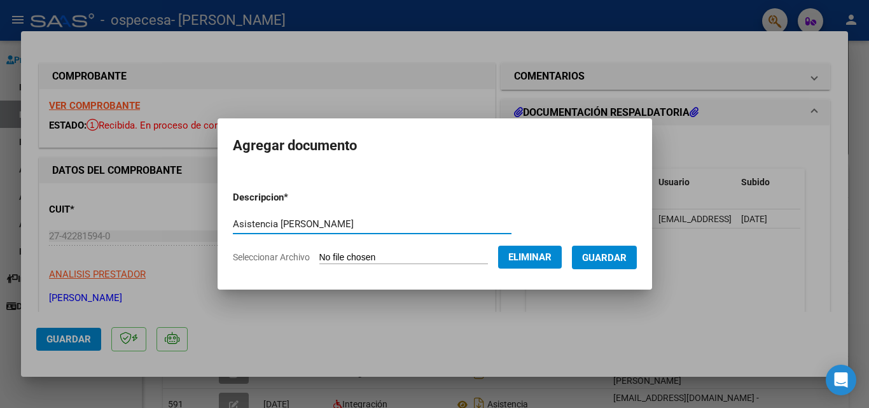
type input "Asistencia [PERSON_NAME]"
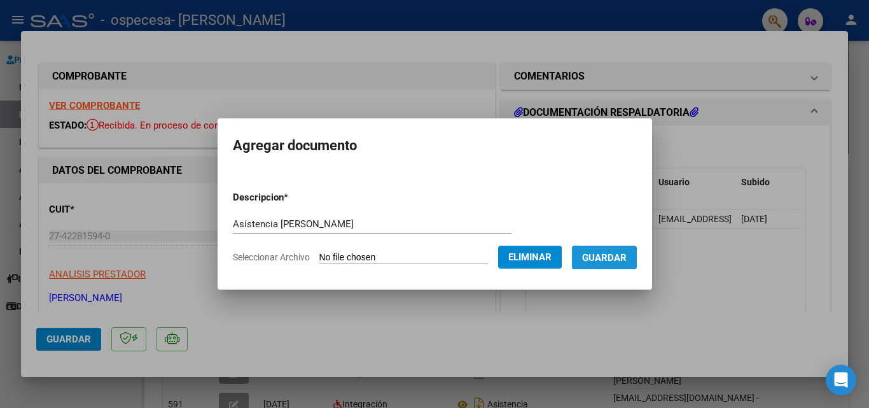
click at [606, 261] on span "Guardar" at bounding box center [604, 257] width 45 height 11
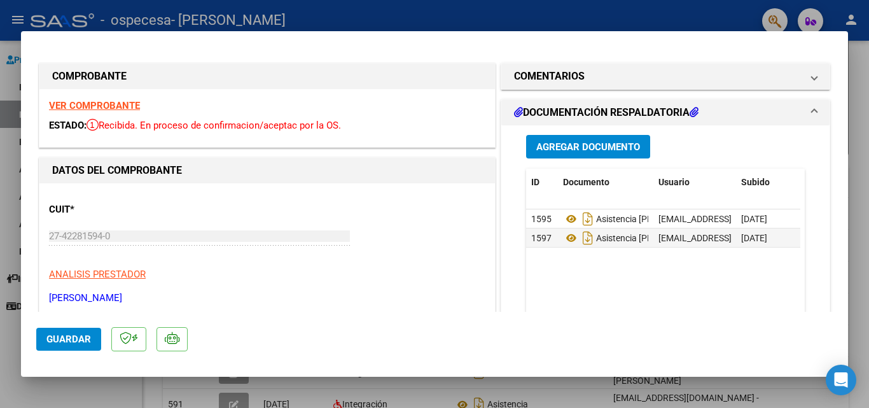
click at [384, 302] on p "[PERSON_NAME]" at bounding box center [267, 298] width 437 height 15
click at [398, 229] on div "CUIT * 27-42281594-0 Ingresar CUIT ANALISIS PRESTADOR [PERSON_NAME] [PERSON_NAM…" at bounding box center [267, 249] width 437 height 112
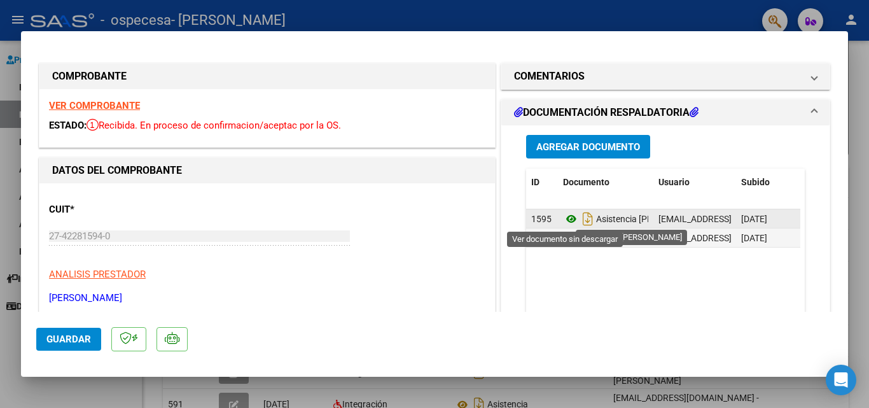
click at [565, 219] on icon at bounding box center [571, 218] width 17 height 15
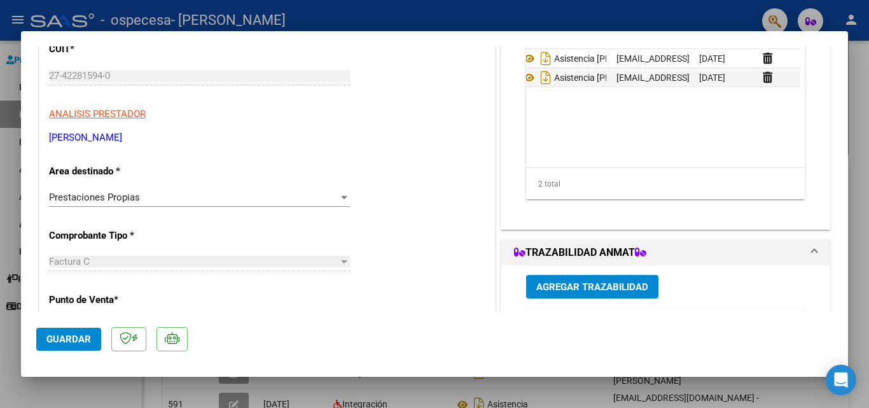
scroll to position [0, 57]
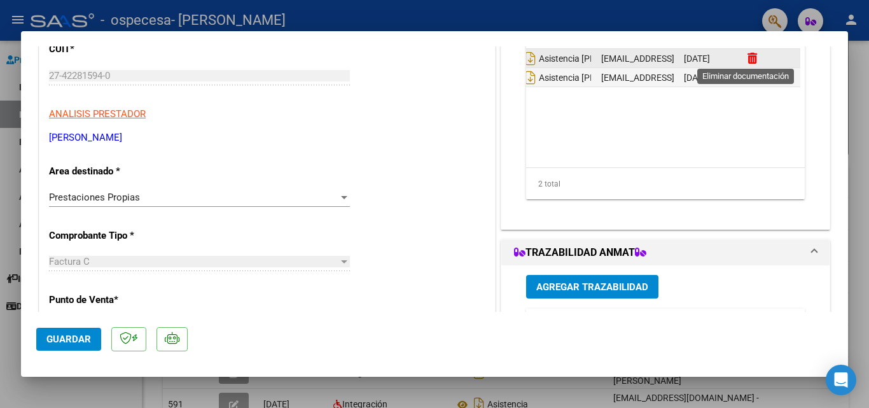
click at [748, 62] on icon at bounding box center [753, 58] width 10 height 12
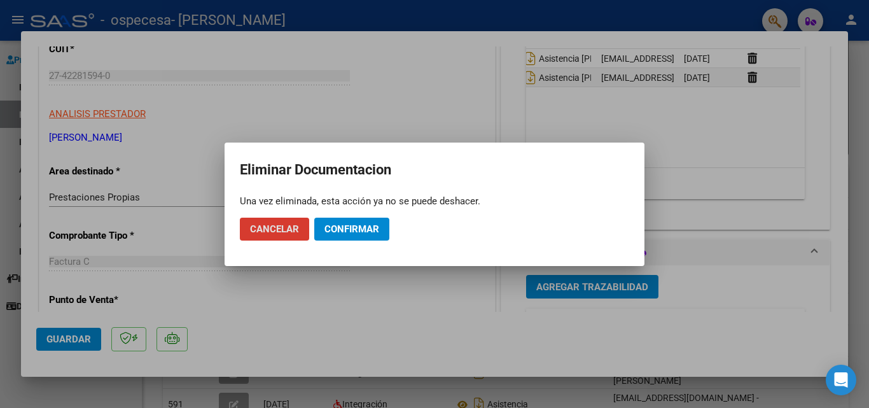
click at [355, 232] on span "Confirmar" at bounding box center [352, 228] width 55 height 11
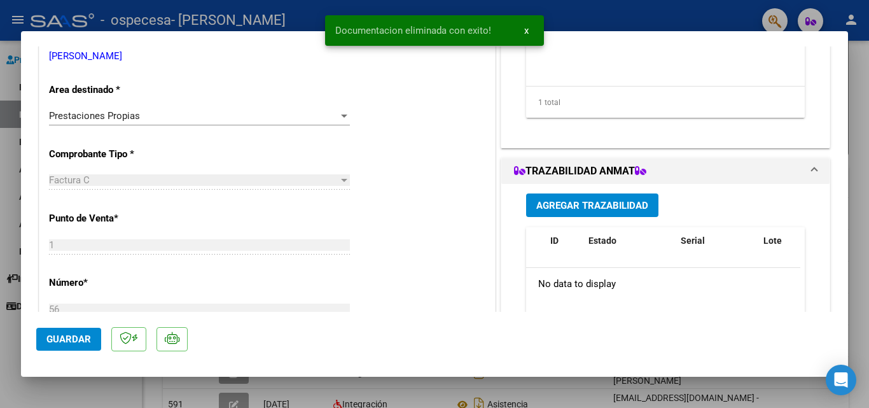
scroll to position [252, 0]
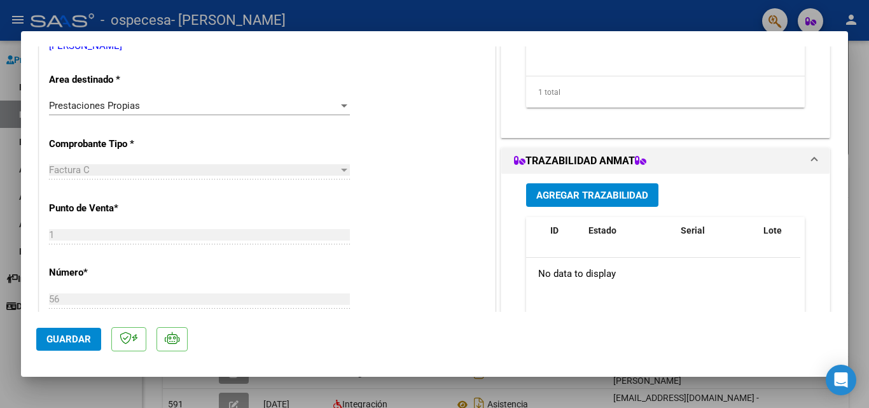
click at [698, 175] on div "Agregar Trazabilidad ID Estado Serial Lote C/ Rec Apellido Nombre DNI Medicamen…" at bounding box center [666, 301] width 298 height 254
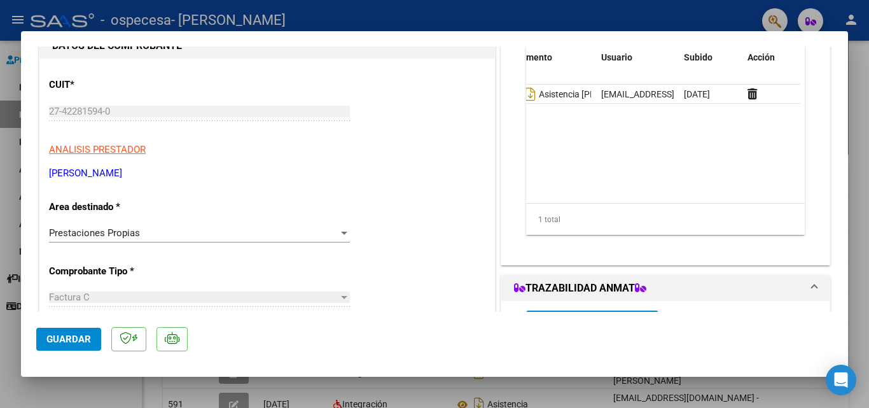
scroll to position [112, 0]
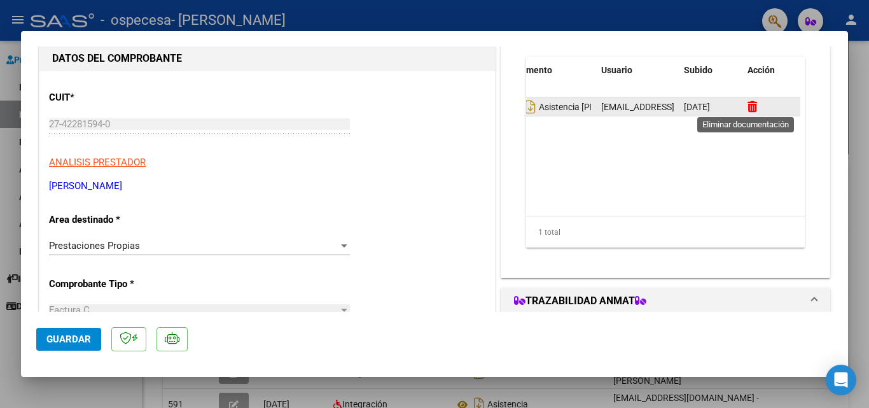
click at [750, 107] on icon at bounding box center [753, 107] width 10 height 12
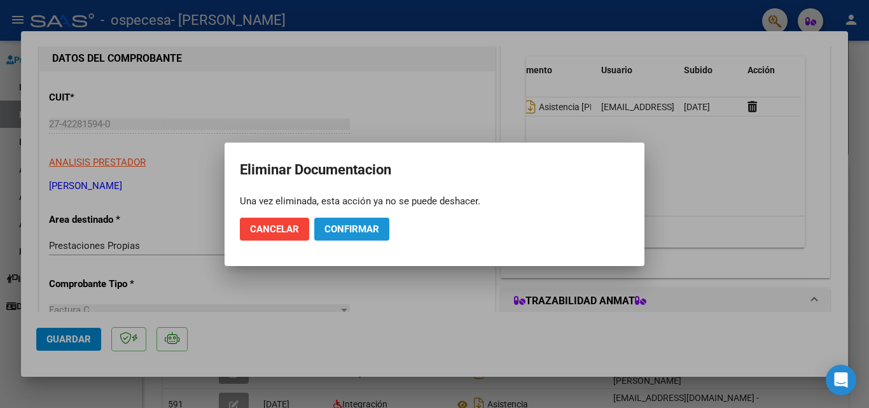
click at [367, 231] on span "Confirmar" at bounding box center [352, 228] width 55 height 11
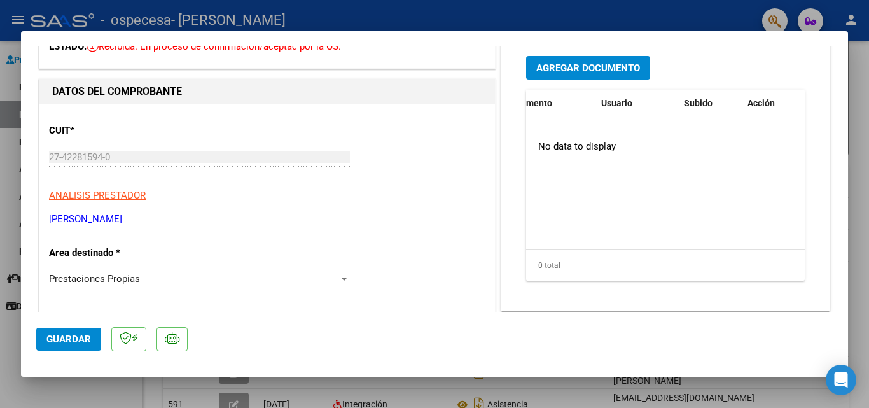
scroll to position [0, 0]
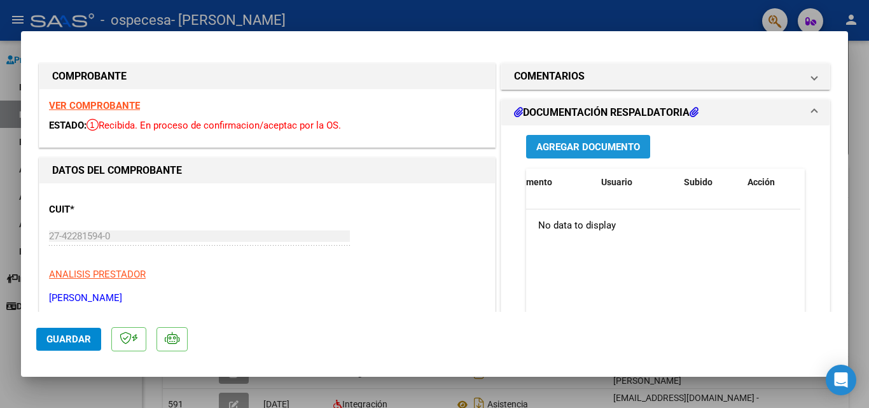
click at [619, 158] on button "Agregar Documento" at bounding box center [588, 147] width 124 height 24
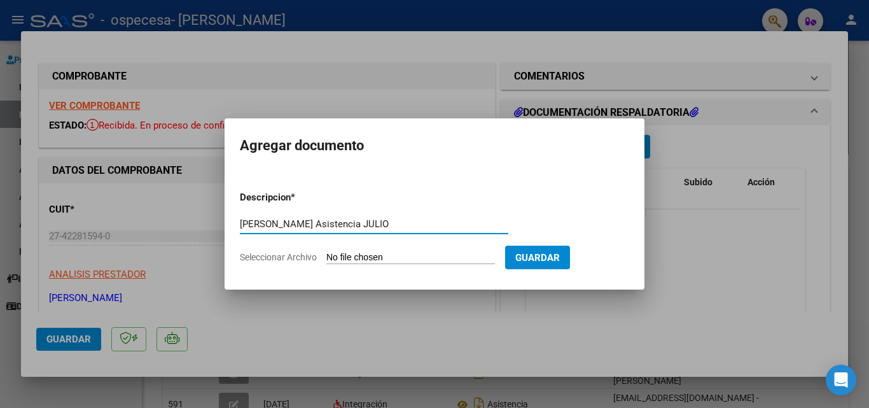
type input "[PERSON_NAME] Asistencia JULIO"
click at [374, 255] on input "Seleccionar Archivo" at bounding box center [410, 258] width 169 height 12
type input "C:\fakepath\WhatsApp Image [DATE] 22.02.25.jpeg"
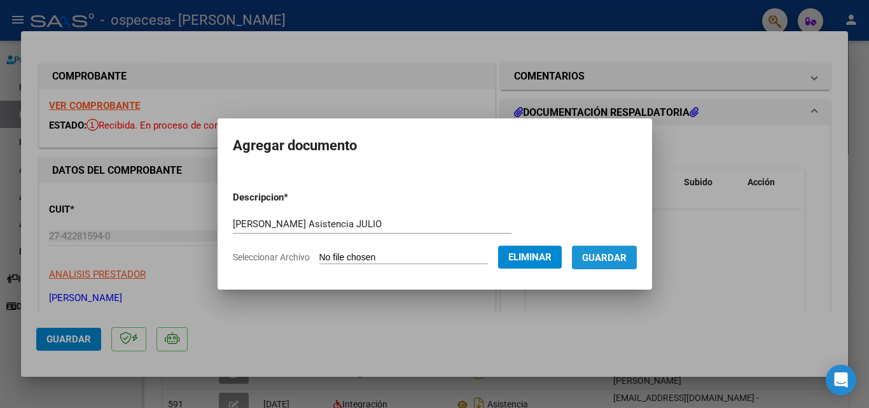
click at [616, 253] on span "Guardar" at bounding box center [604, 257] width 45 height 11
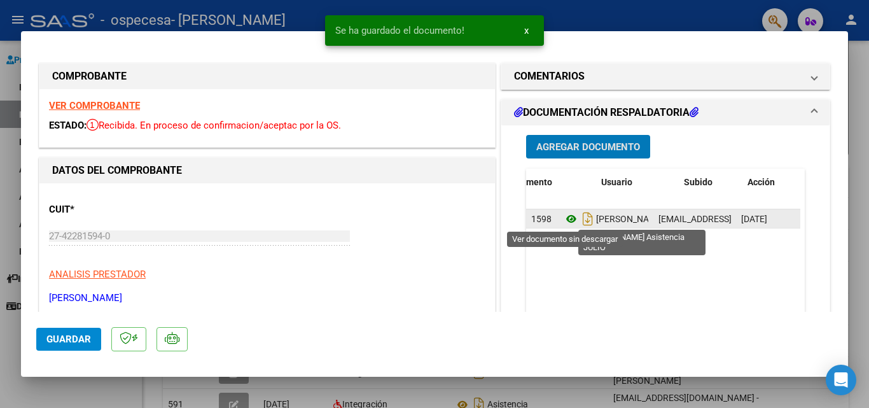
click at [564, 220] on icon at bounding box center [571, 218] width 17 height 15
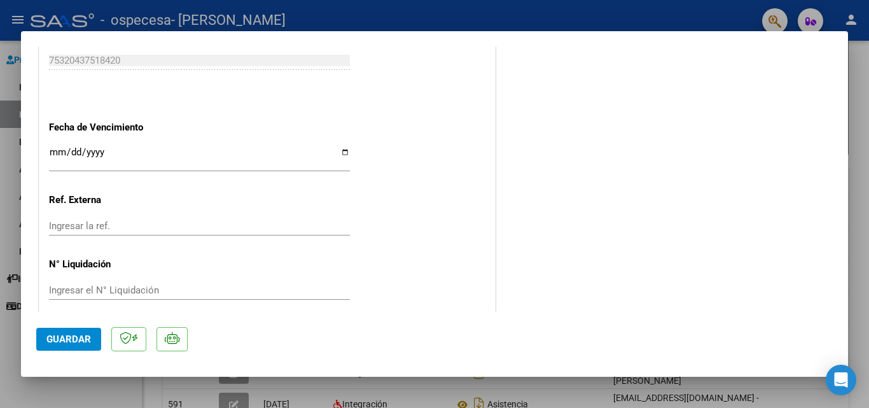
scroll to position [705, 0]
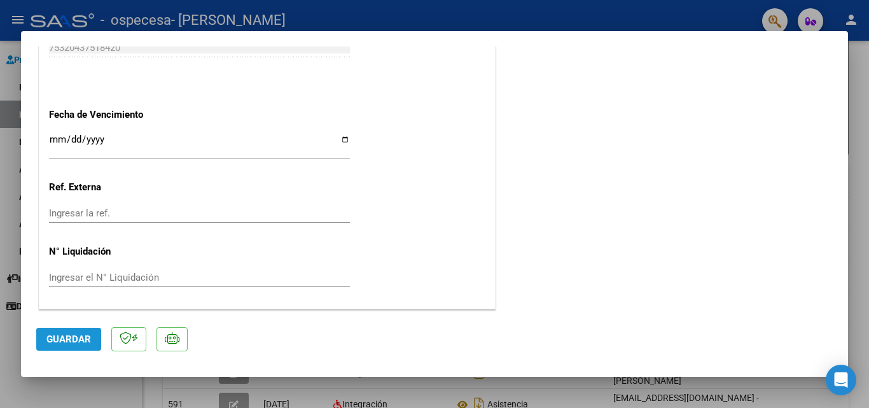
click at [76, 338] on span "Guardar" at bounding box center [68, 338] width 45 height 11
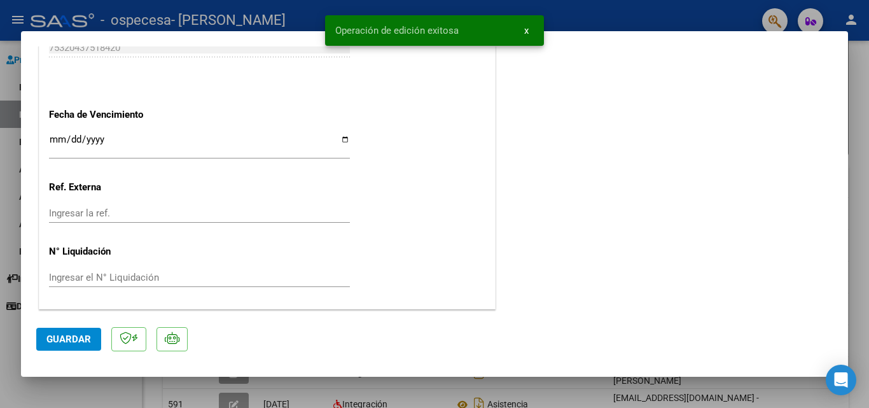
click at [139, 206] on div "Ingresar la ref." at bounding box center [199, 213] width 301 height 19
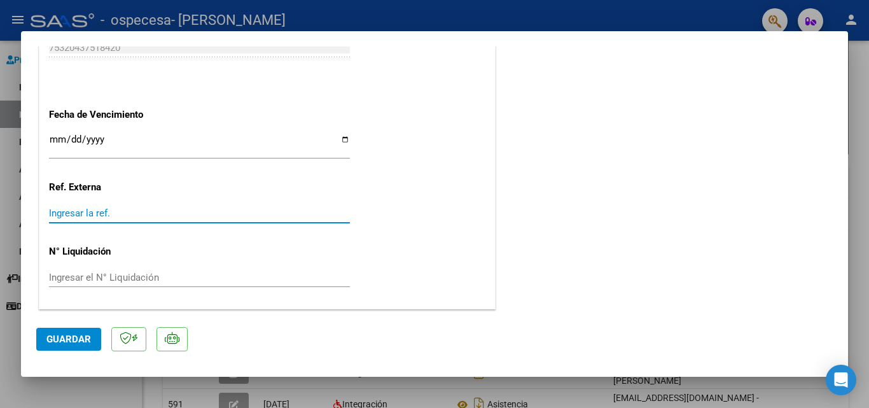
click at [191, 216] on input "Ingresar la ref." at bounding box center [199, 212] width 301 height 11
click at [75, 338] on span "Guardar" at bounding box center [68, 338] width 45 height 11
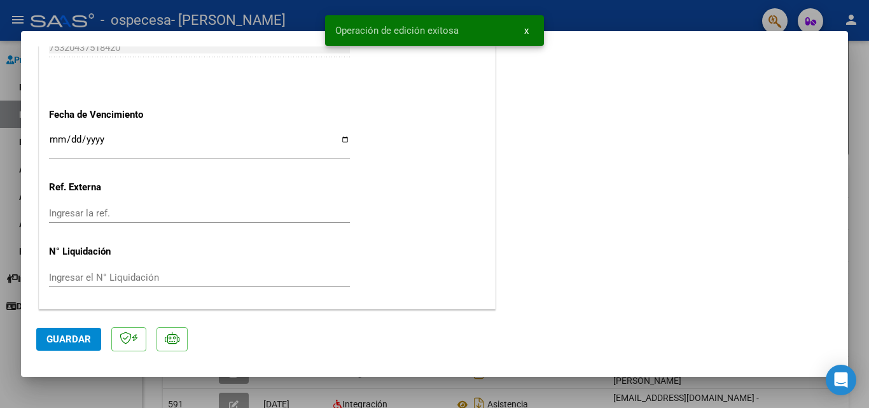
click at [692, 11] on div at bounding box center [434, 204] width 869 height 408
type input "$ 0,00"
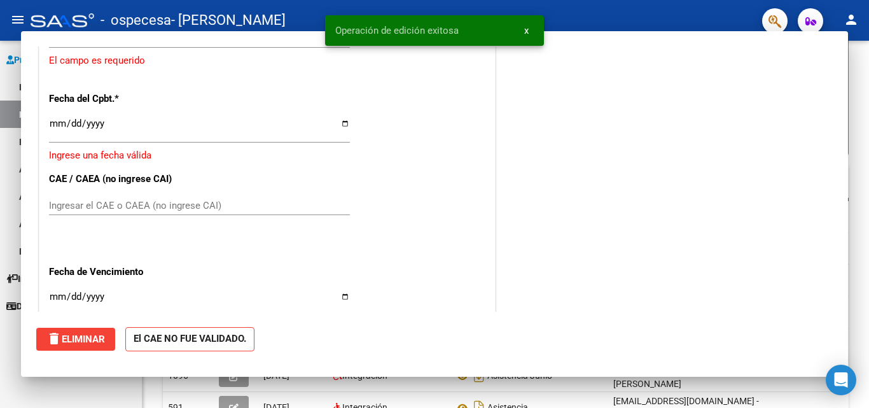
scroll to position [0, 0]
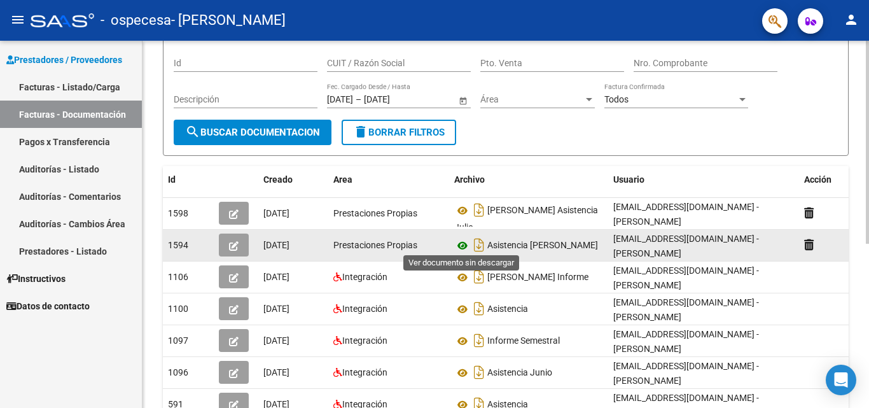
click at [464, 245] on icon at bounding box center [462, 245] width 17 height 15
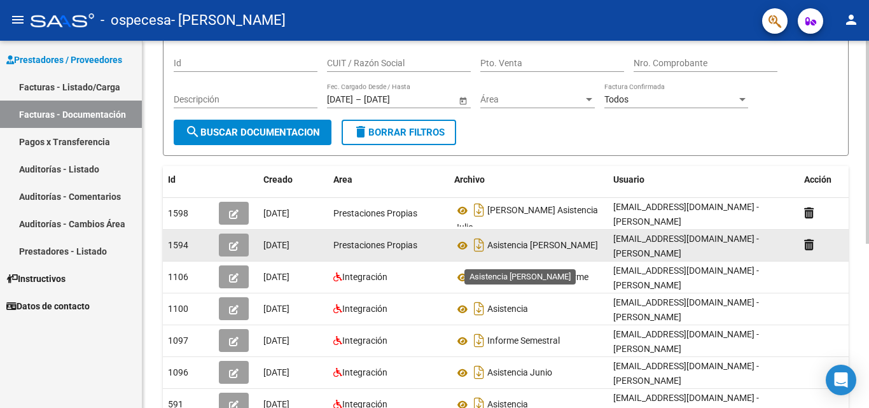
click at [594, 246] on span "Asistencia [PERSON_NAME]" at bounding box center [542, 246] width 111 height 10
click at [228, 247] on button "button" at bounding box center [234, 245] width 30 height 23
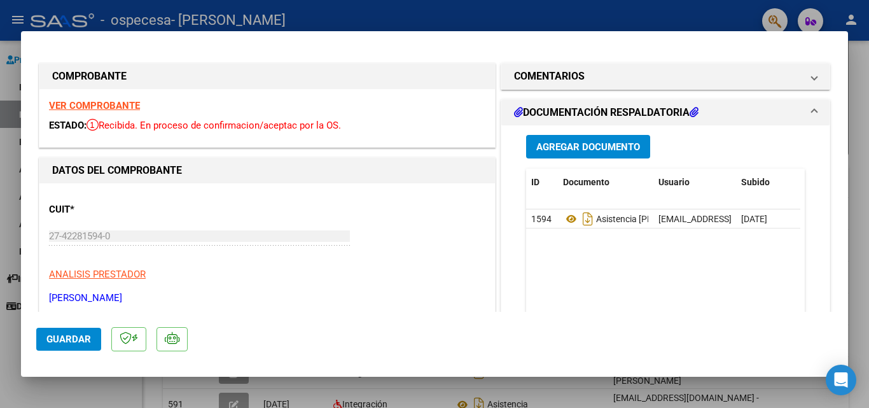
click at [376, 247] on div "CUIT * 27-42281594-0 Ingresar CUIT ANALISIS PRESTADOR [PERSON_NAME] [PERSON_NAM…" at bounding box center [267, 249] width 437 height 112
click at [71, 334] on span "Guardar" at bounding box center [68, 338] width 45 height 11
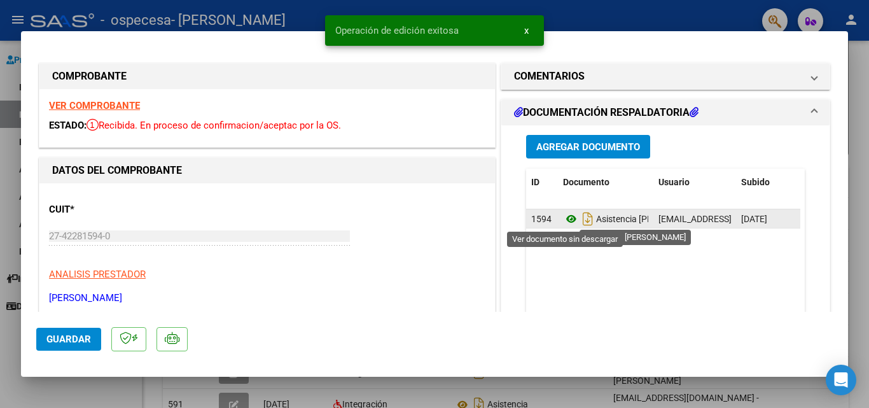
click at [565, 217] on icon at bounding box center [571, 218] width 17 height 15
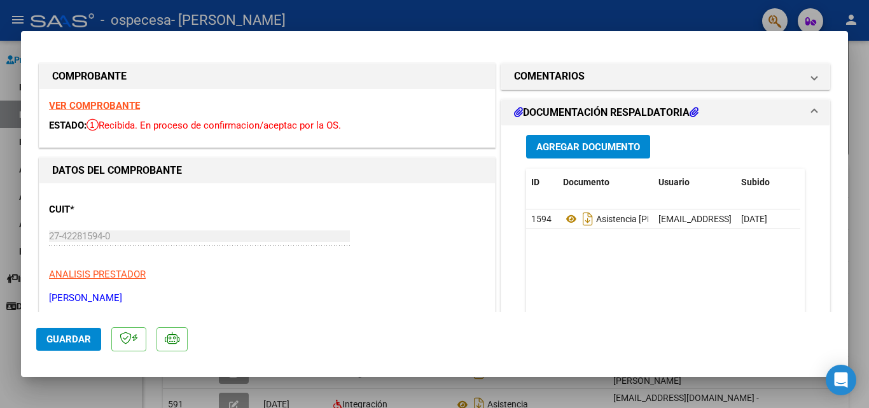
click at [472, 18] on div at bounding box center [434, 204] width 869 height 408
type input "$ 0,00"
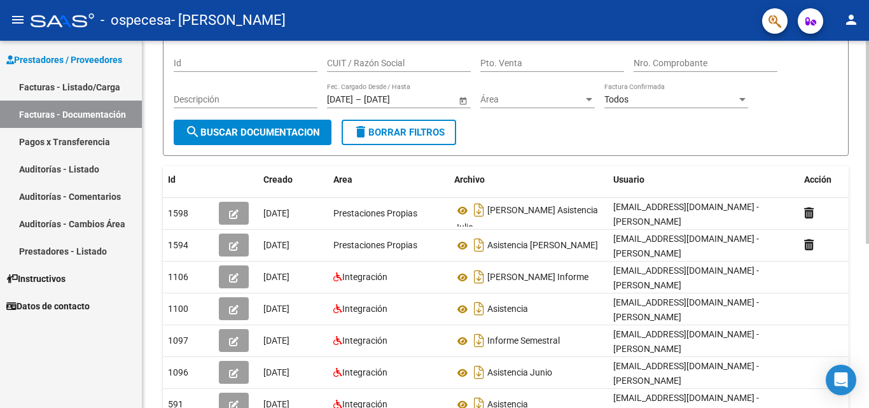
click at [556, 154] on form "Filtros Id CUIT / Razón Social Pto. Venta Nro. Comprobante Descripción [DATE] […" at bounding box center [506, 96] width 686 height 120
